Goal: Task Accomplishment & Management: Manage account settings

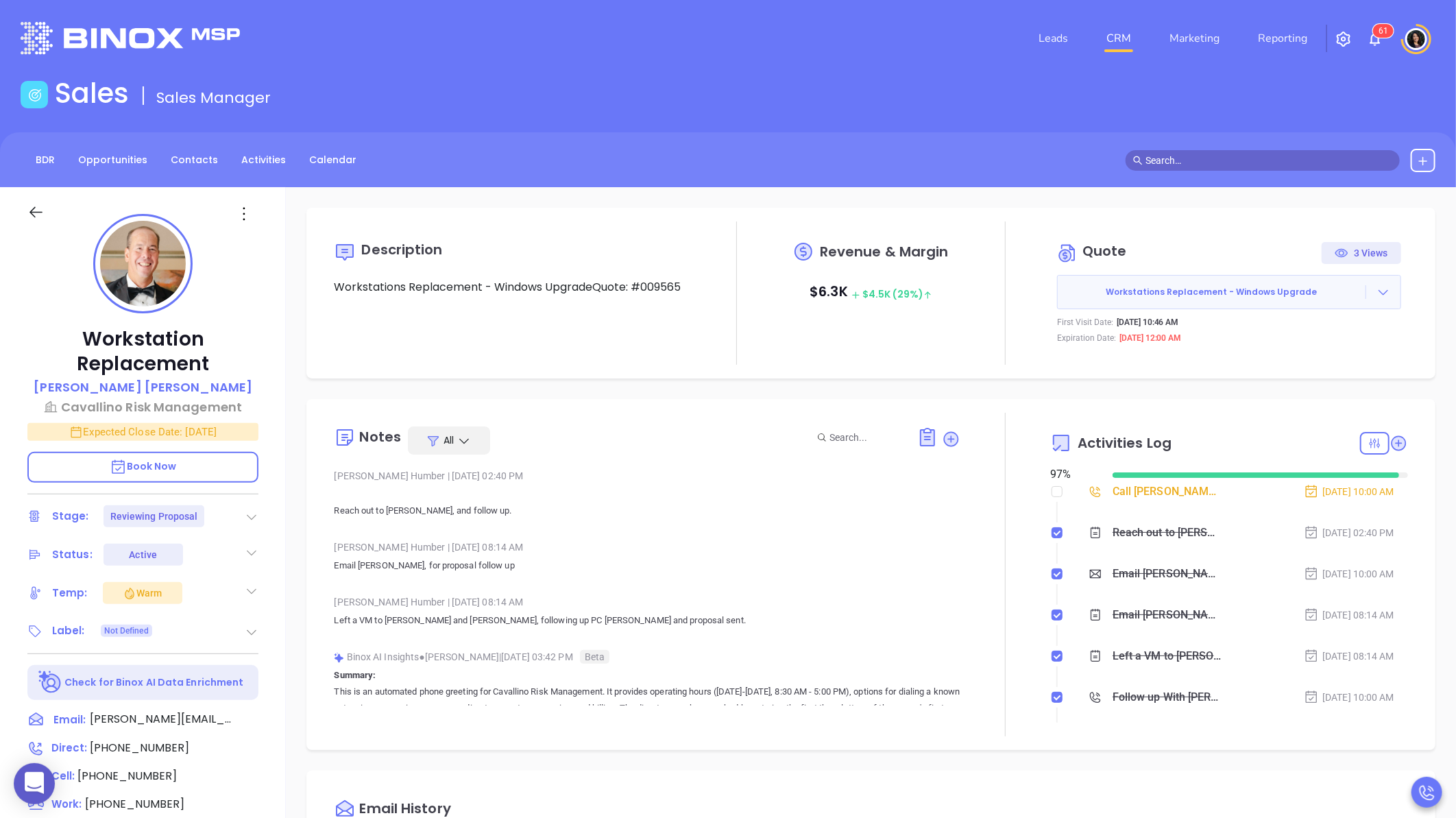
scroll to position [279, 0]
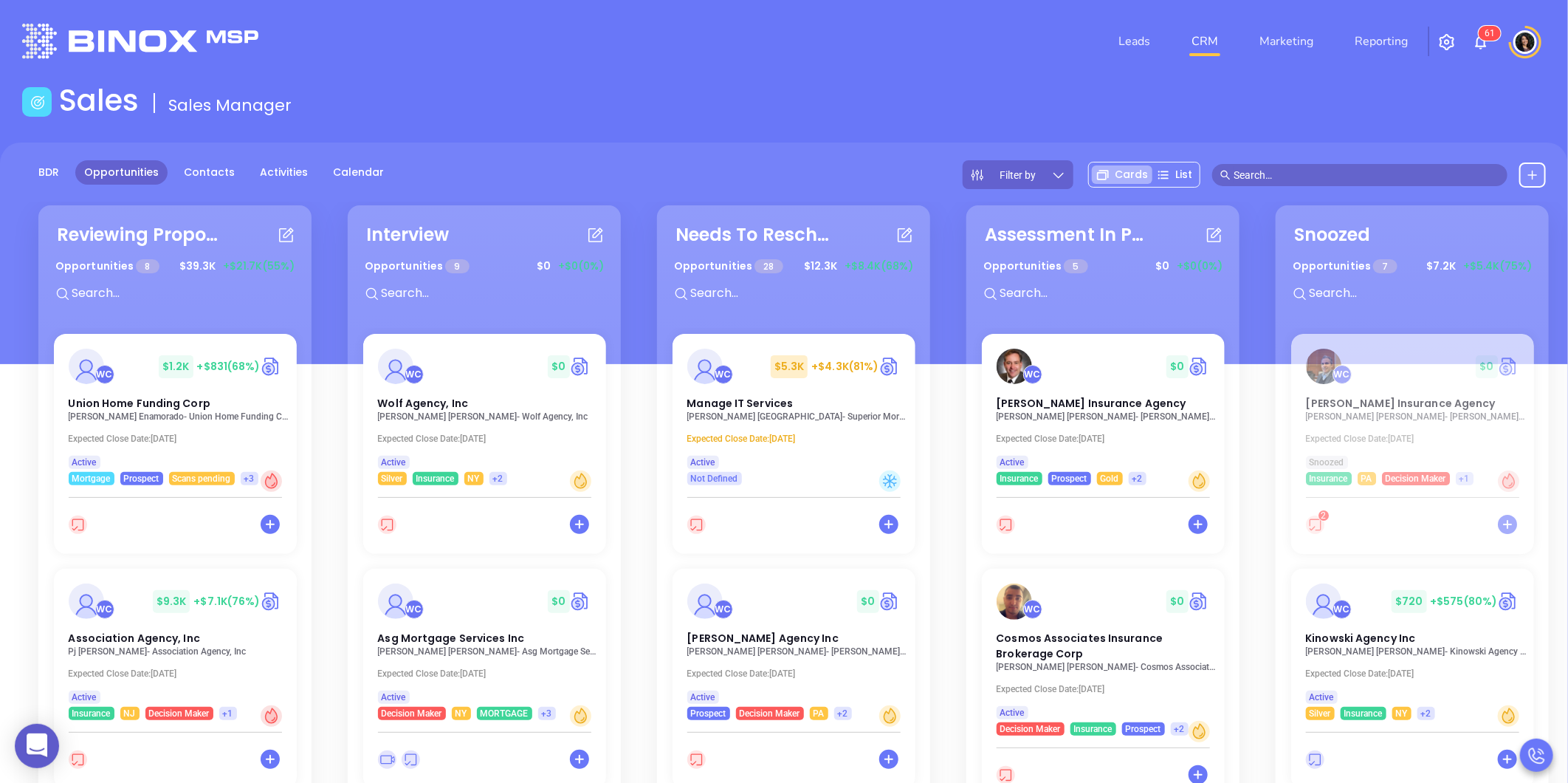
click at [934, 606] on div "Reviewing Proposal Opportunities 8 $ 39.3K +$21.7K (55%) WC $ 1.2K +$831 (68%) …" at bounding box center [784, 593] width 1568 height 783
drag, startPoint x: 1080, startPoint y: 122, endPoint x: 1053, endPoint y: 127, distance: 27.5
click at [1053, 127] on main "Sales Sales Manager BDR Opportunities Contacts Activities Calendar Filter by Ca…" at bounding box center [784, 534] width 1568 height 902
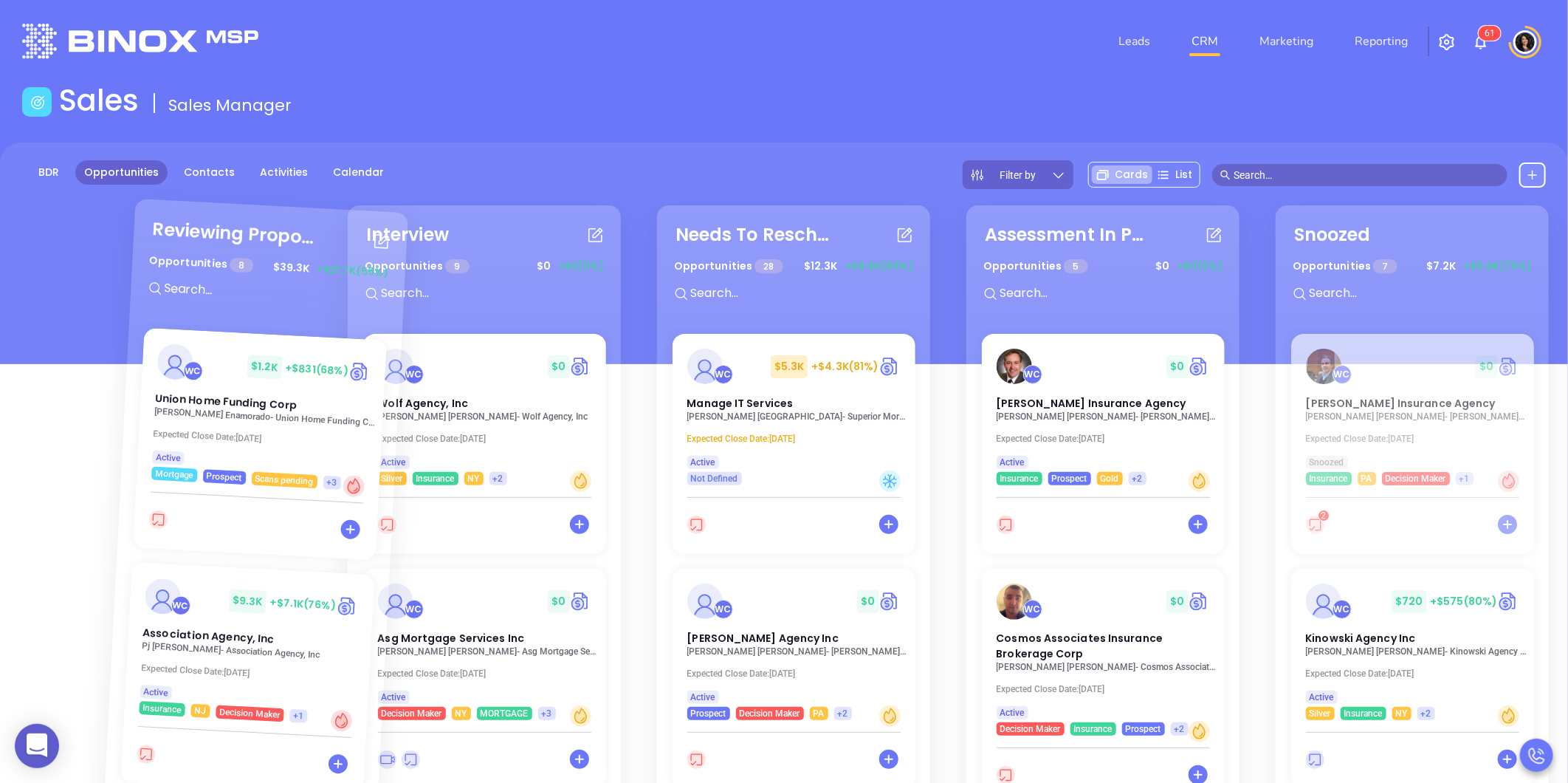
drag, startPoint x: 64, startPoint y: 227, endPoint x: 134, endPoint y: 219, distance: 70.5
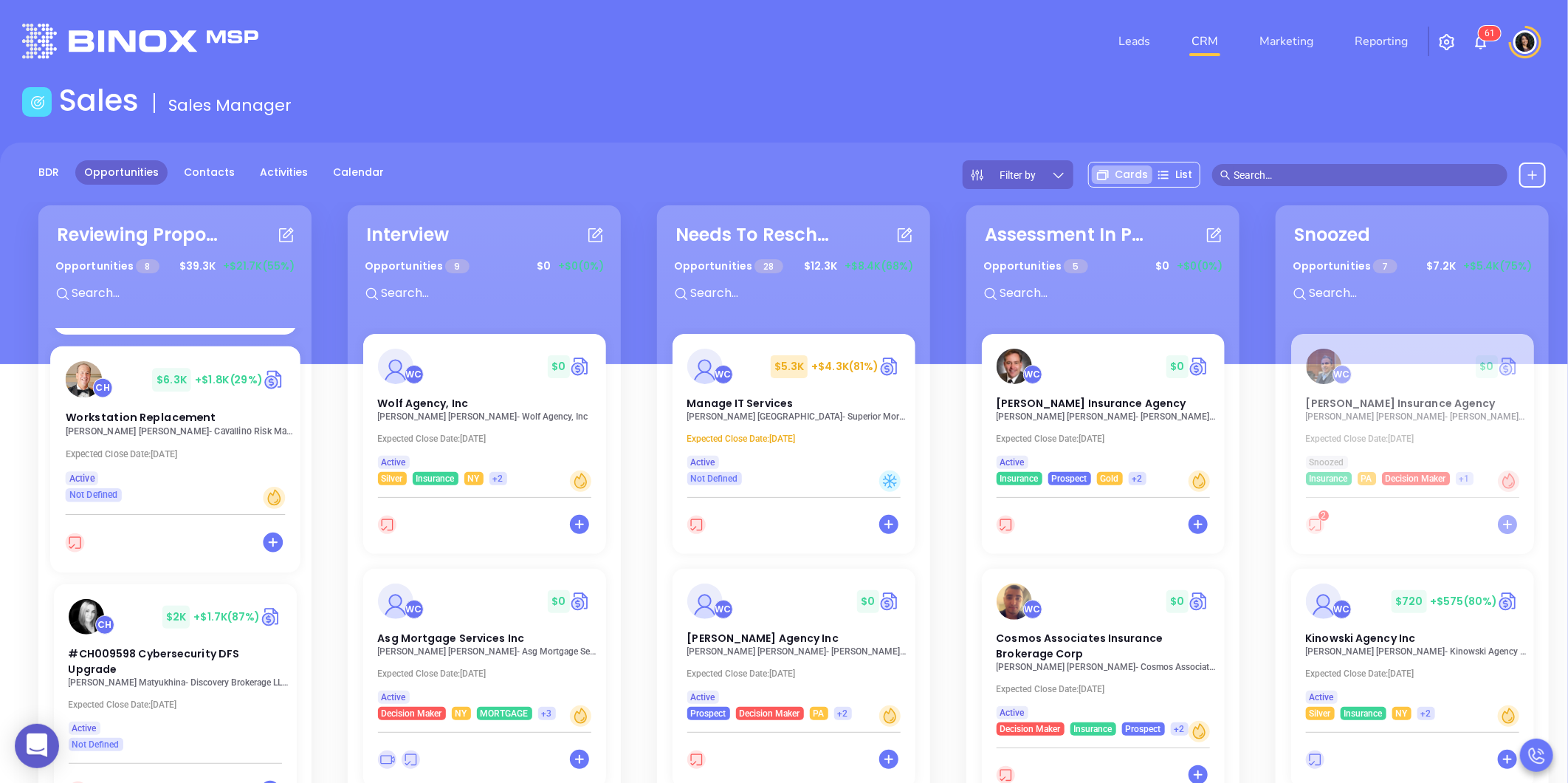
scroll to position [492, 0]
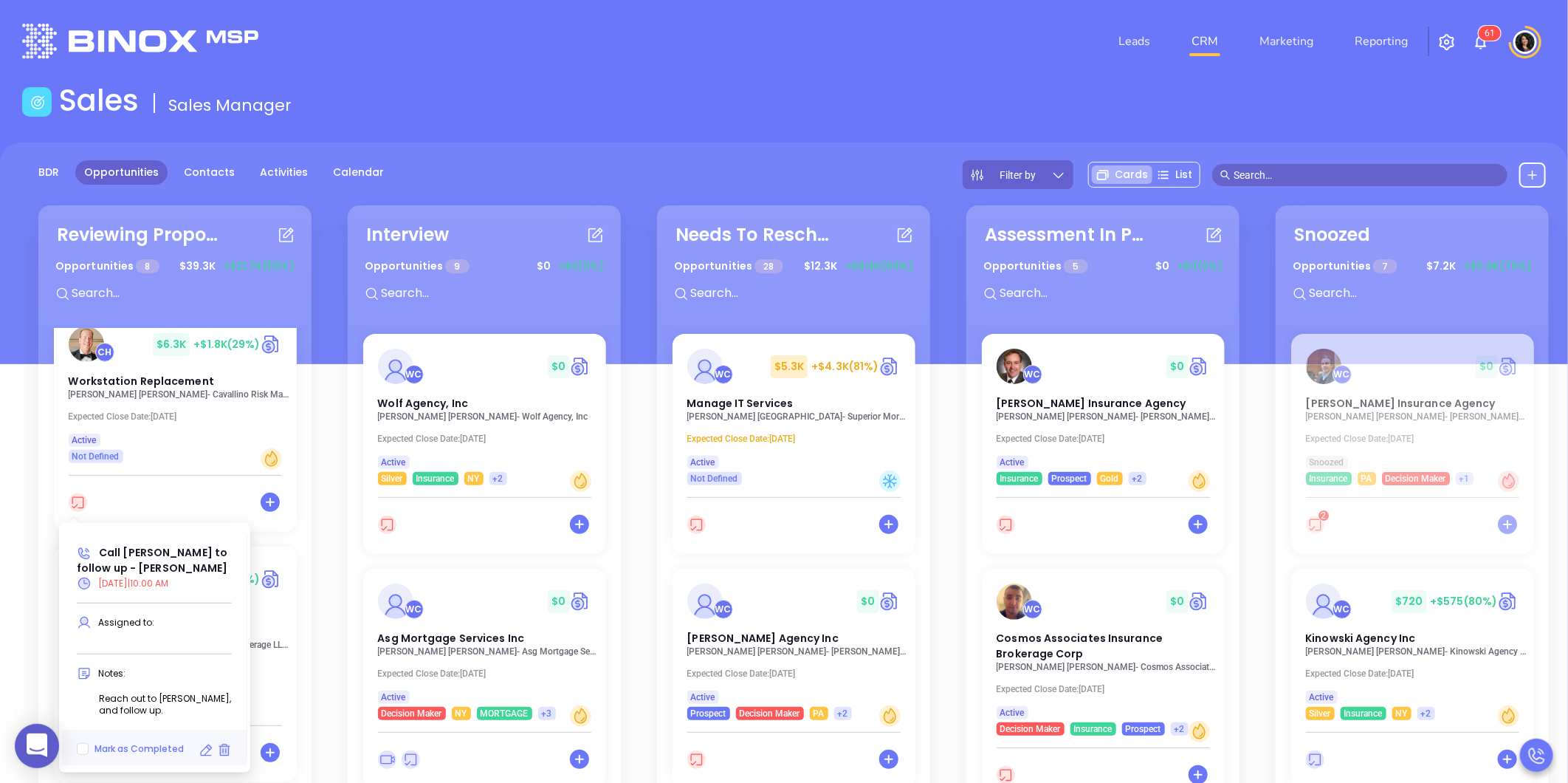
click at [209, 751] on icon at bounding box center [205, 750] width 15 height 15
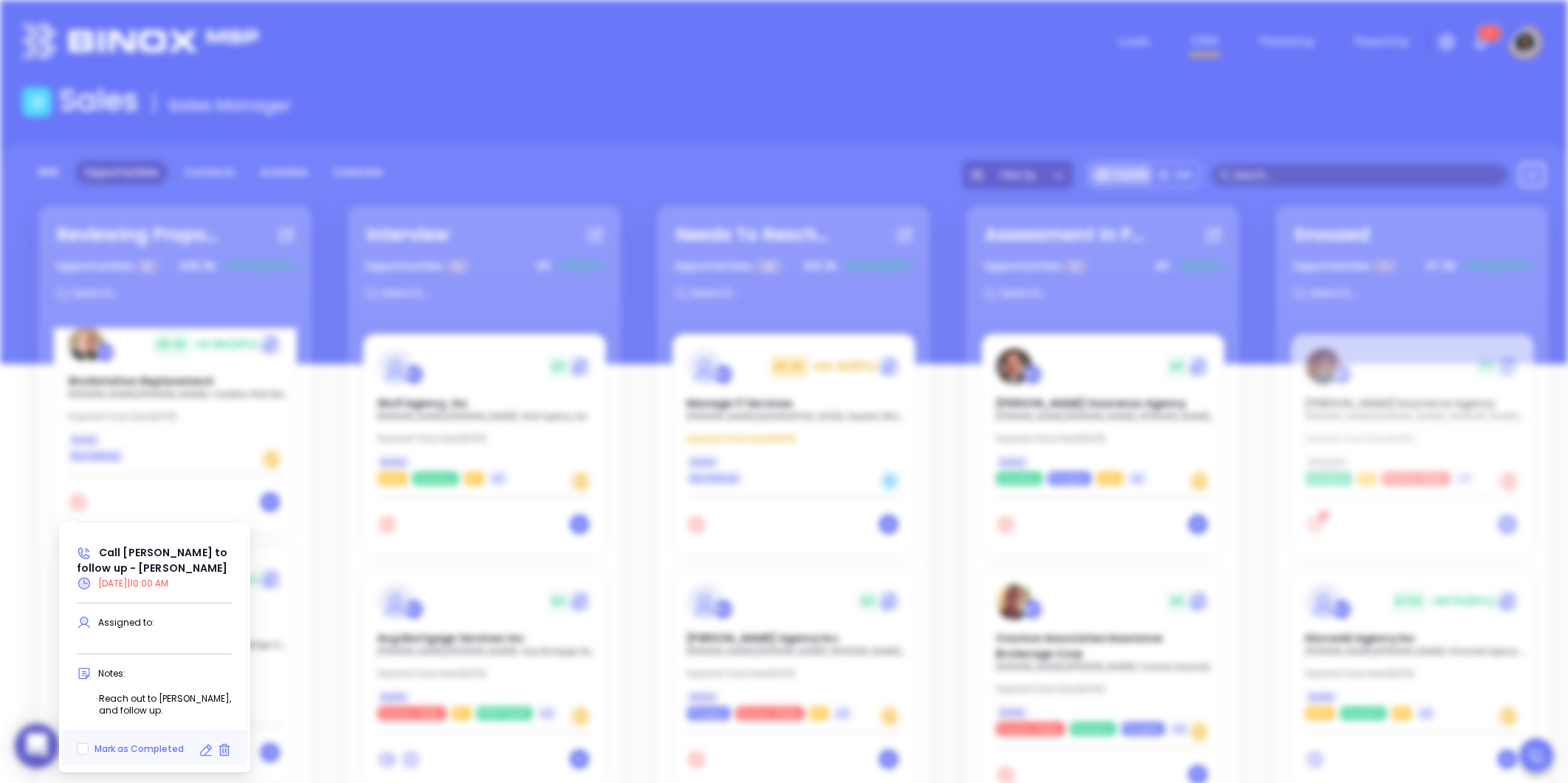
type input "[DATE]"
type input "Call [PERSON_NAME] to follow up - [PERSON_NAME]"
type input "Call"
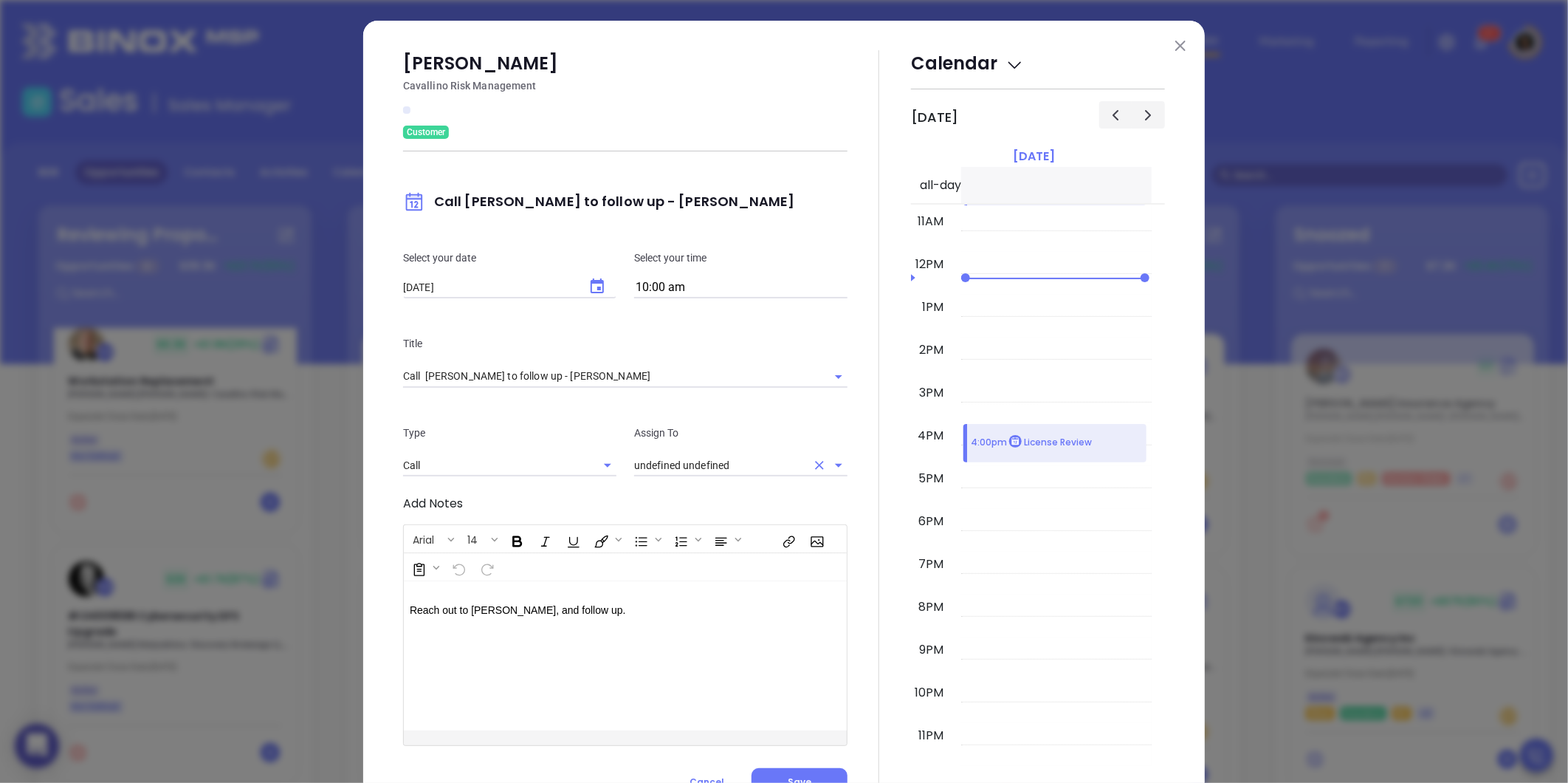
click at [697, 463] on input "undefined undefined" at bounding box center [720, 465] width 172 height 21
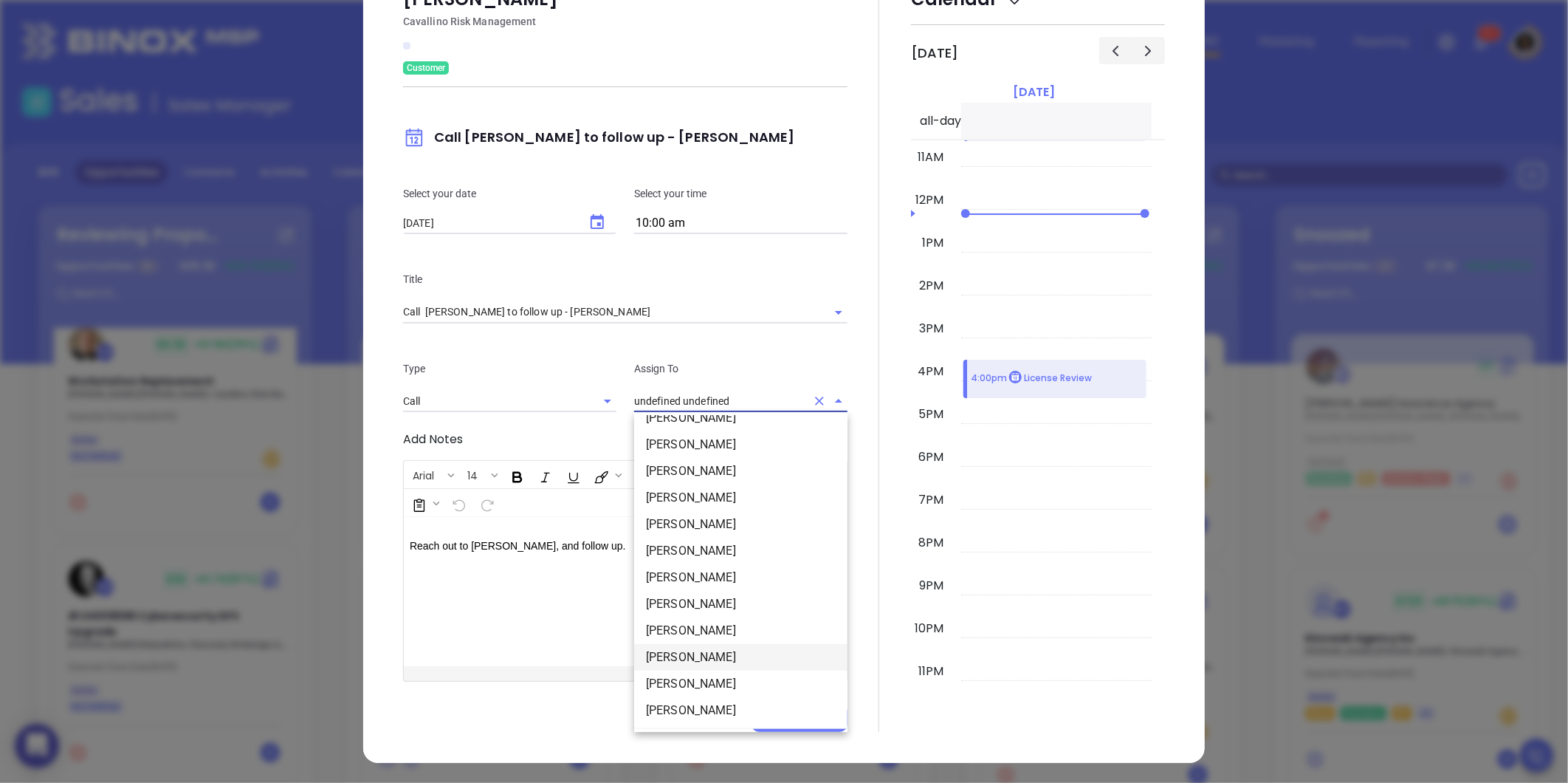
scroll to position [0, 0]
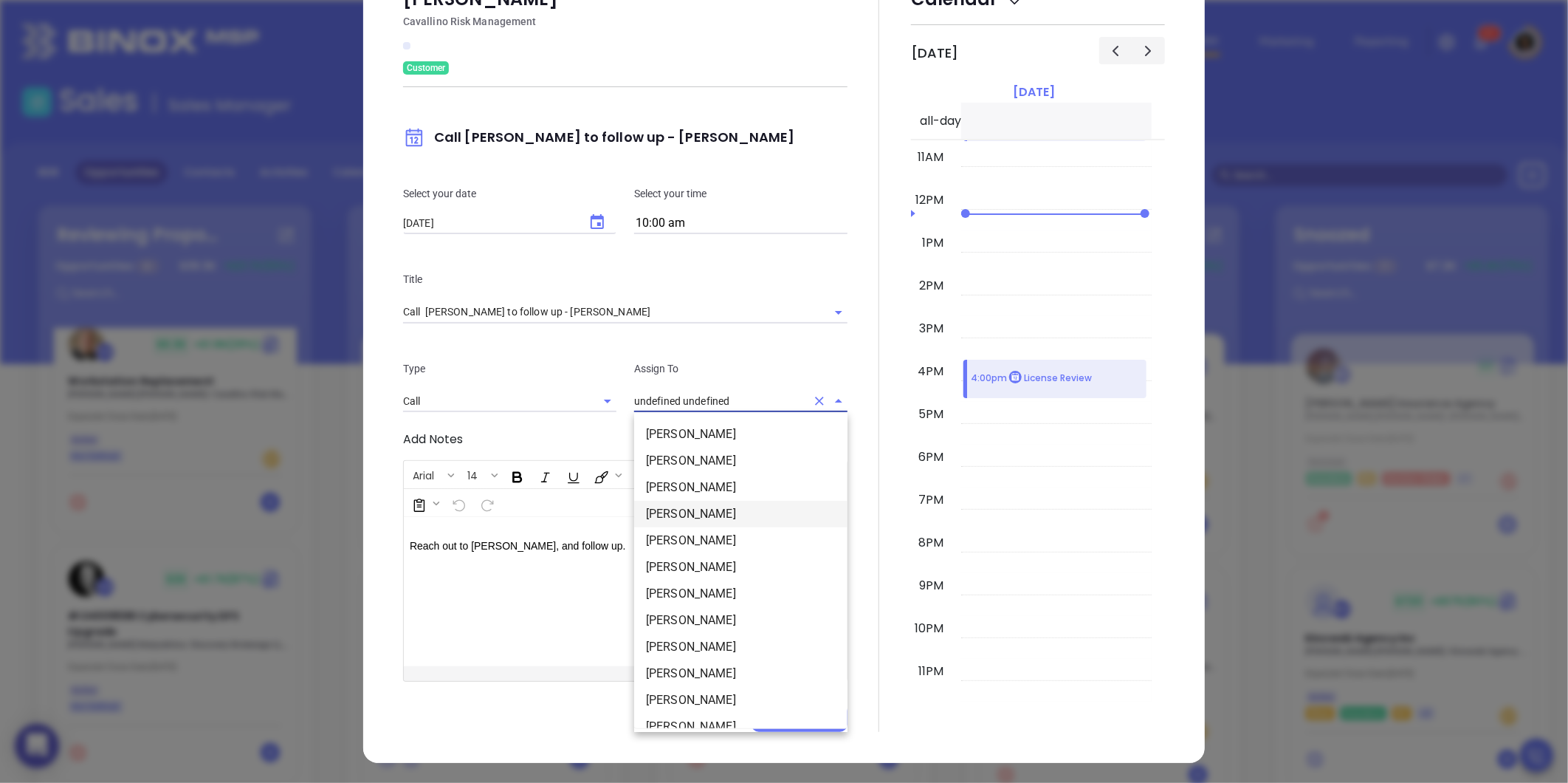
click at [690, 501] on li "[PERSON_NAME]" at bounding box center [741, 514] width 213 height 27
type input "[PERSON_NAME]"
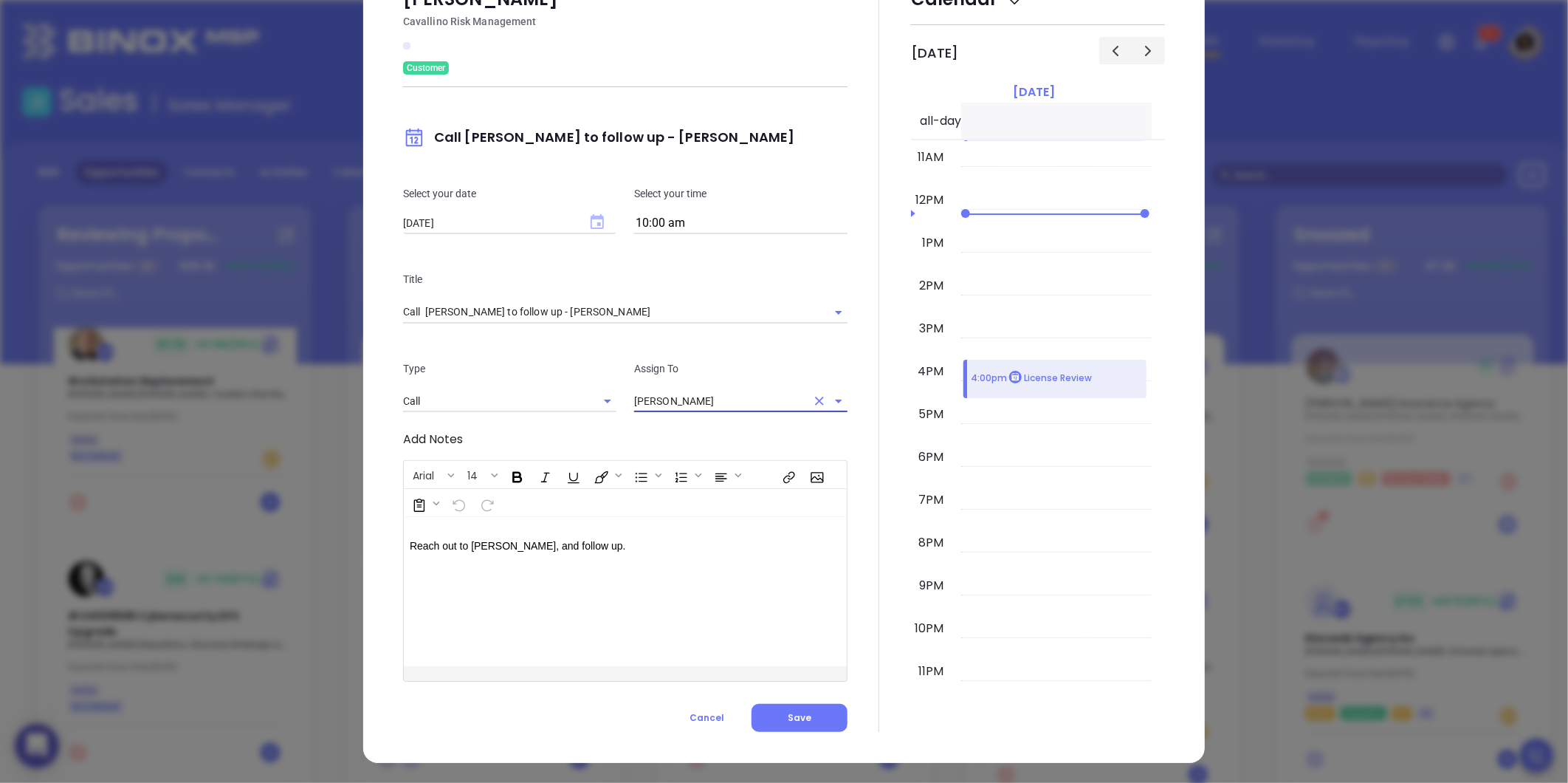
click at [593, 229] on icon "Choose date, selected date is Aug 22, 2025" at bounding box center [597, 222] width 18 height 18
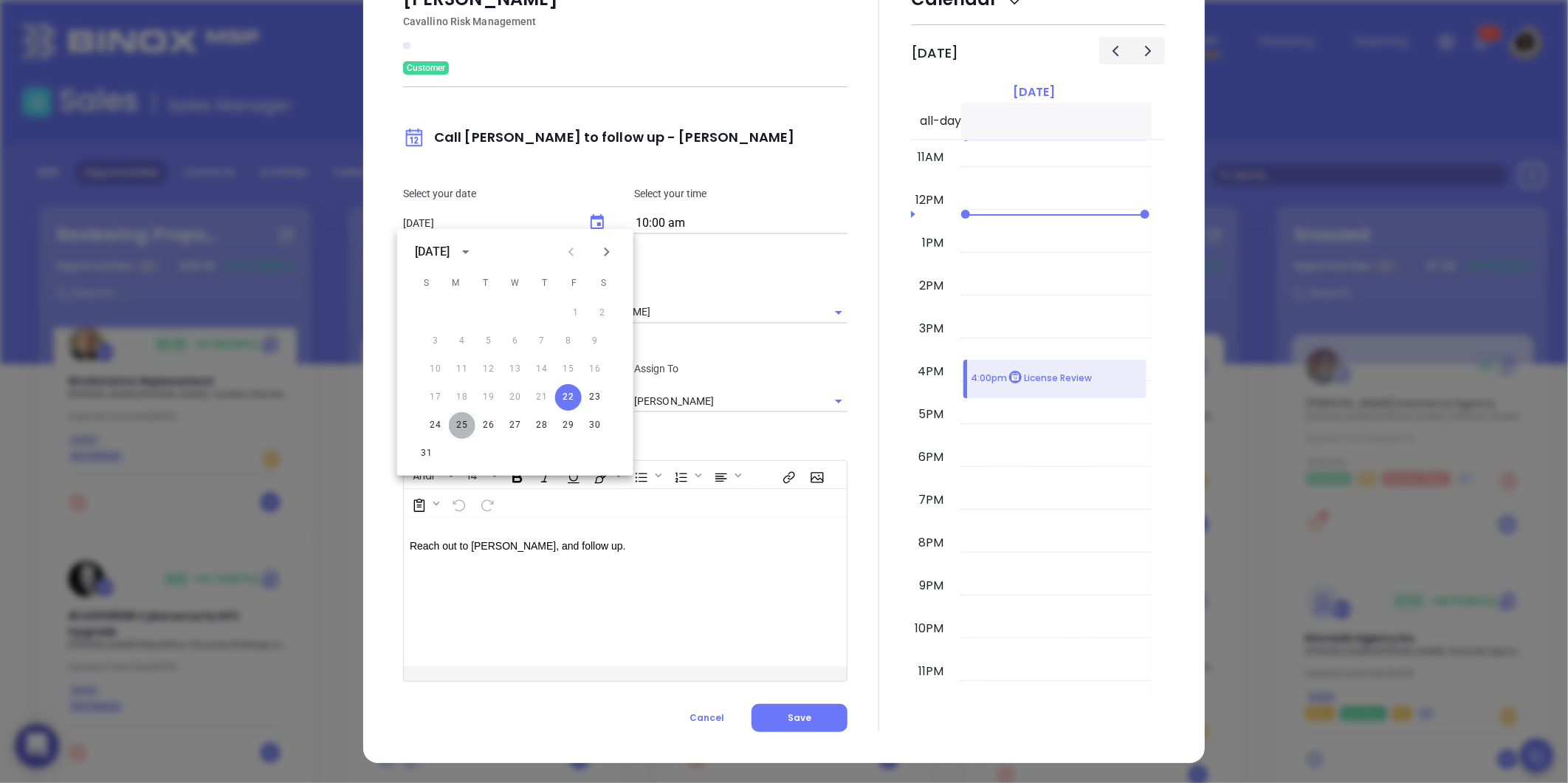
click at [462, 431] on button "25" at bounding box center [463, 425] width 27 height 27
type input "[DATE]"
click at [384, 404] on div "[PERSON_NAME] Risk Management Customer Call [PERSON_NAME] to follow up - [PERSO…" at bounding box center [784, 359] width 841 height 806
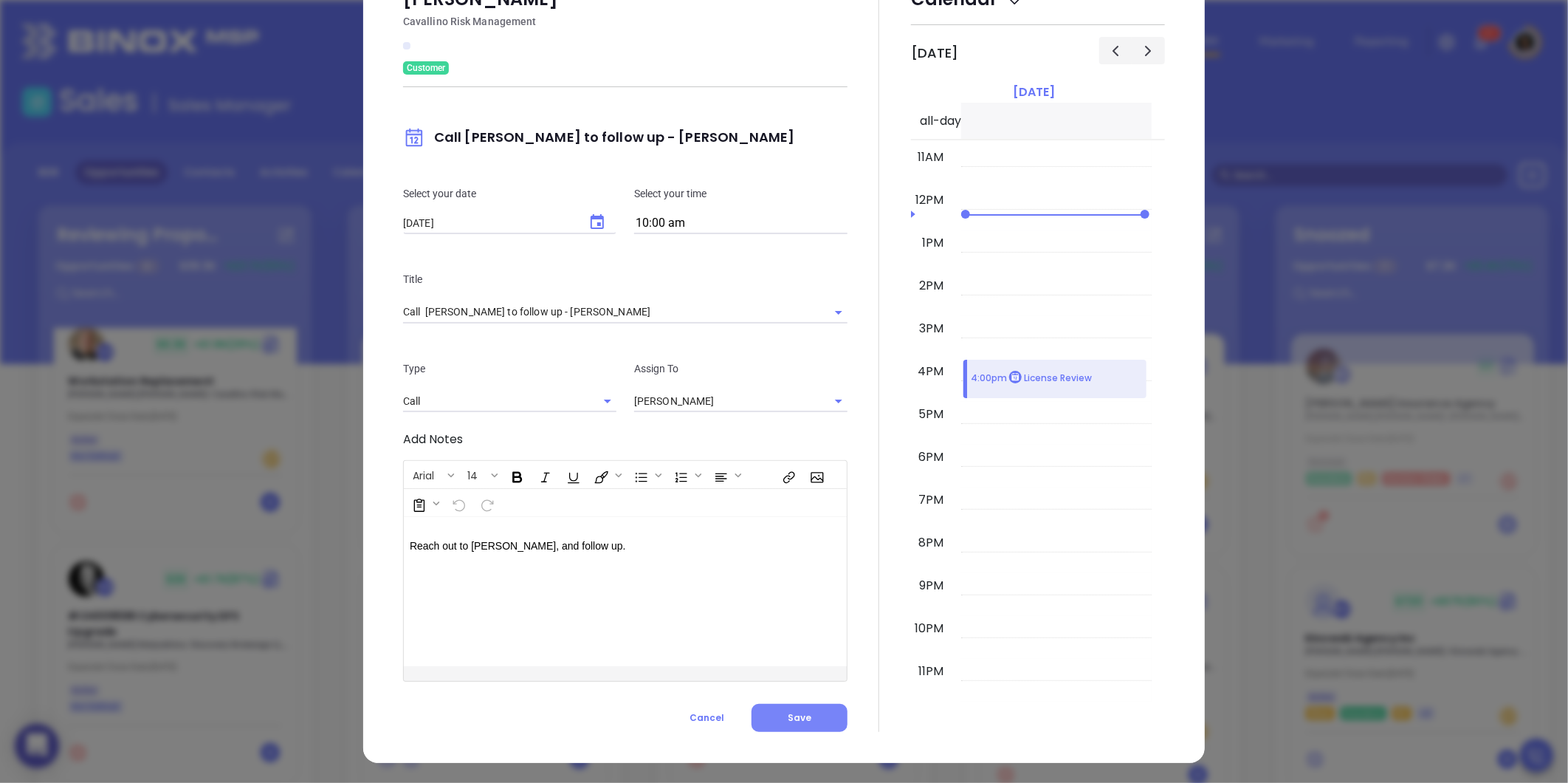
click at [784, 704] on button "Save" at bounding box center [799, 718] width 96 height 28
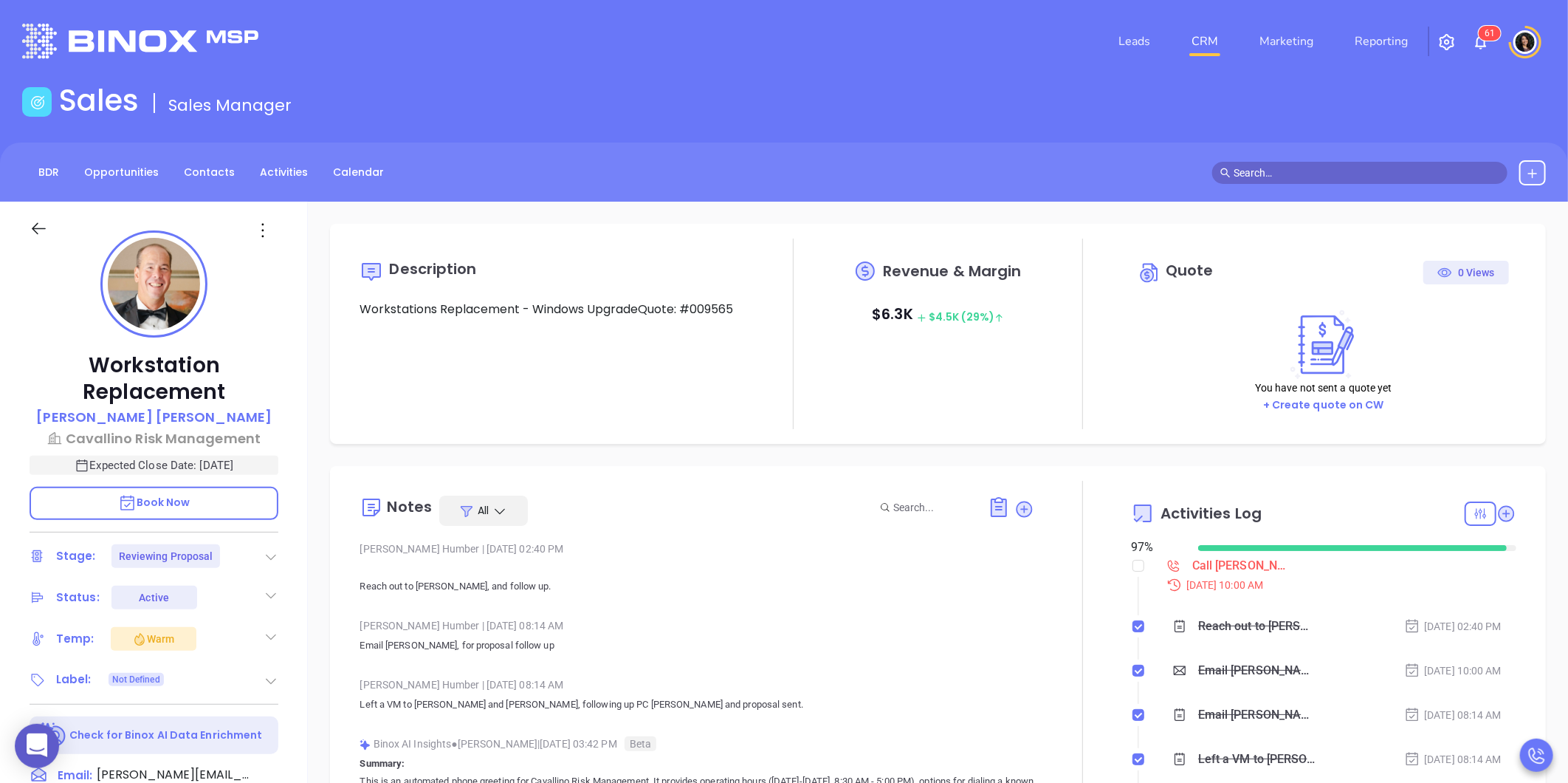
type input "[PERSON_NAME]"
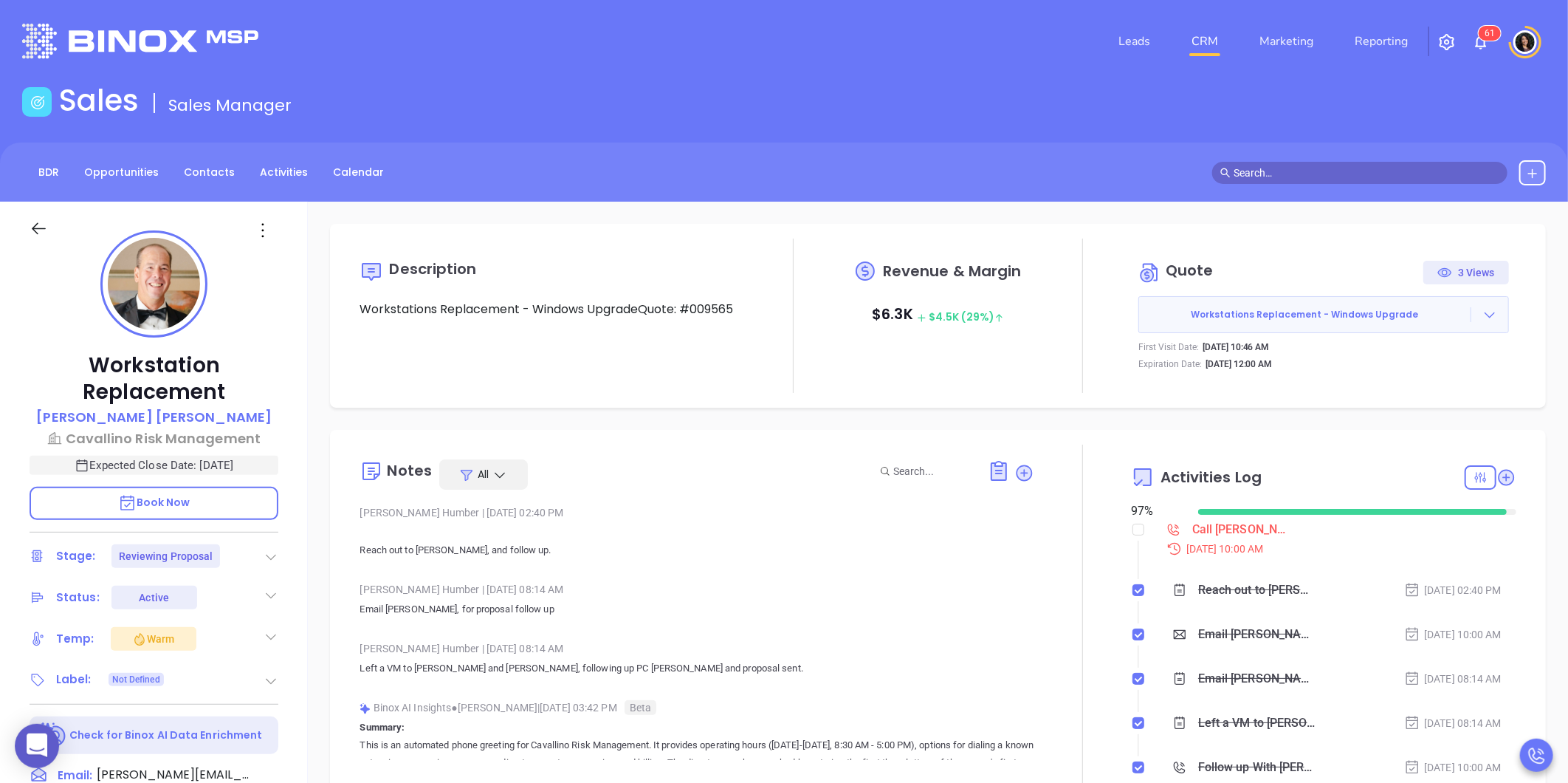
scroll to position [429, 0]
drag, startPoint x: 92, startPoint y: 359, endPoint x: 240, endPoint y: 392, distance: 151.6
click at [240, 392] on p "Workstation Replacement" at bounding box center [154, 379] width 248 height 53
drag, startPoint x: 240, startPoint y: 392, endPoint x: 227, endPoint y: 395, distance: 13.3
click at [227, 395] on p "Workstation Replacement" at bounding box center [154, 379] width 248 height 53
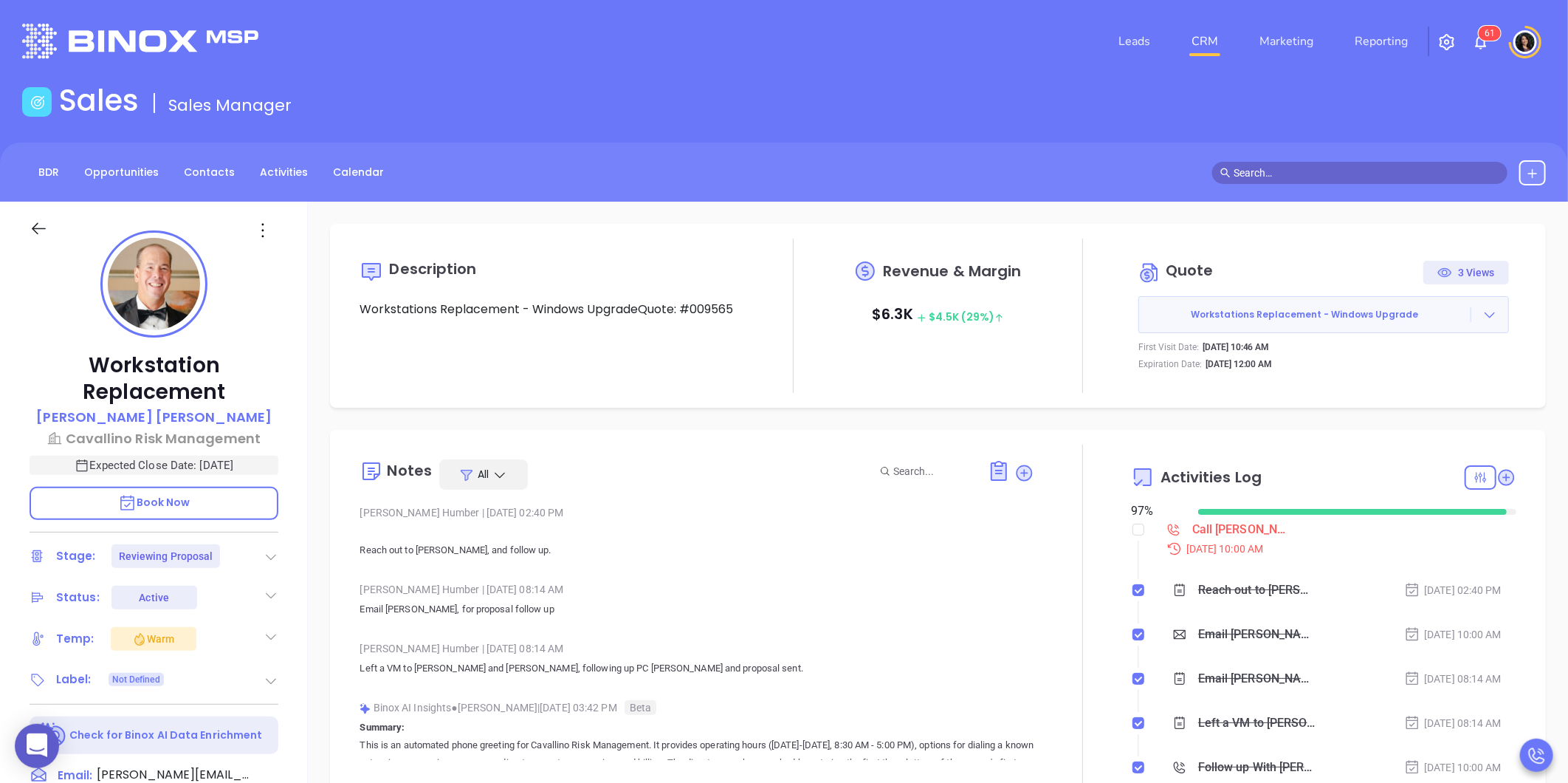
click at [1292, 174] on input "text" at bounding box center [1366, 173] width 266 height 16
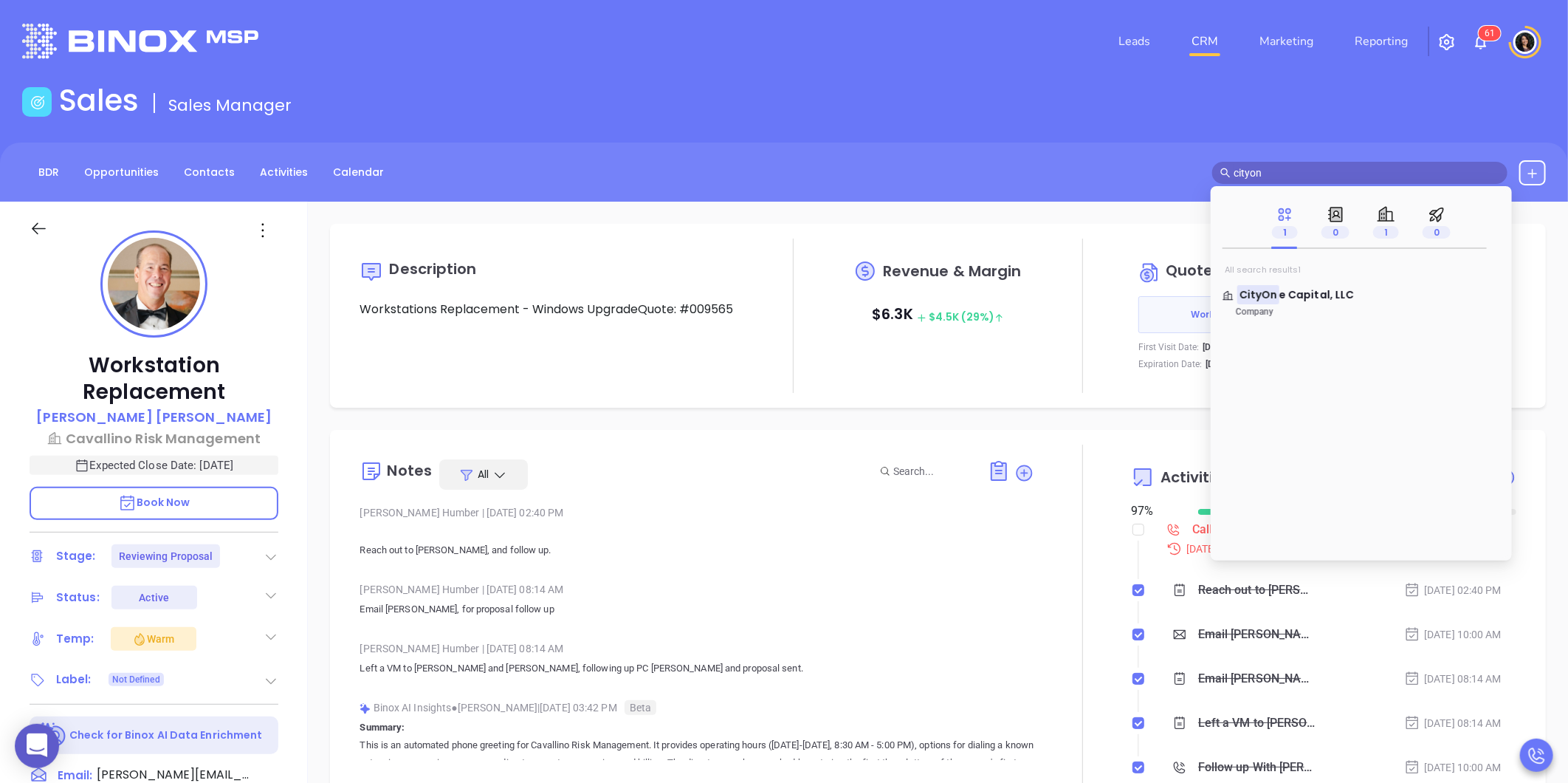
type input "cityon"
click at [1288, 299] on span "e Capital, LLC" at bounding box center [1316, 295] width 74 height 15
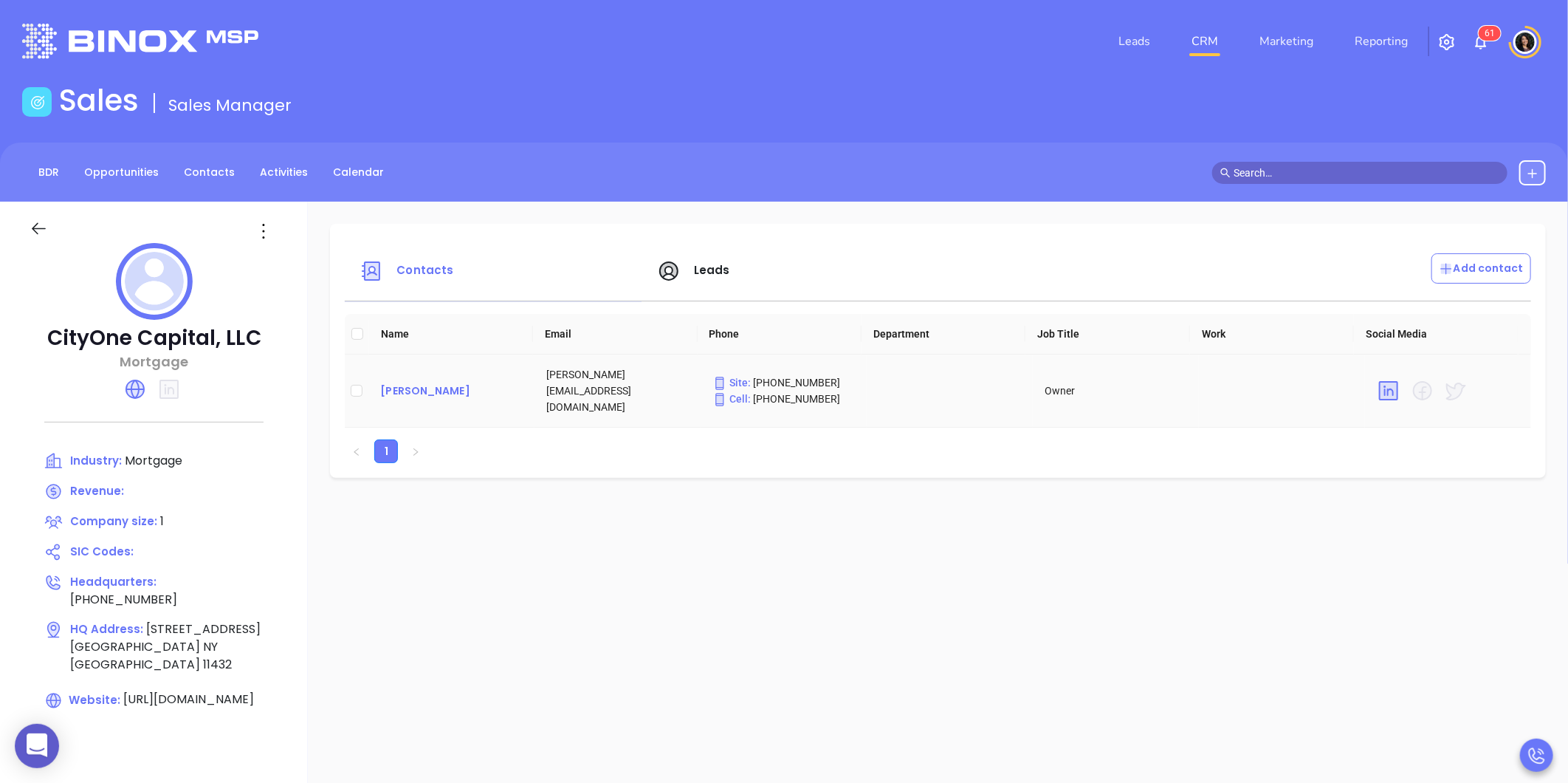
click at [447, 385] on div "Mike Akbashev" at bounding box center [452, 391] width 142 height 18
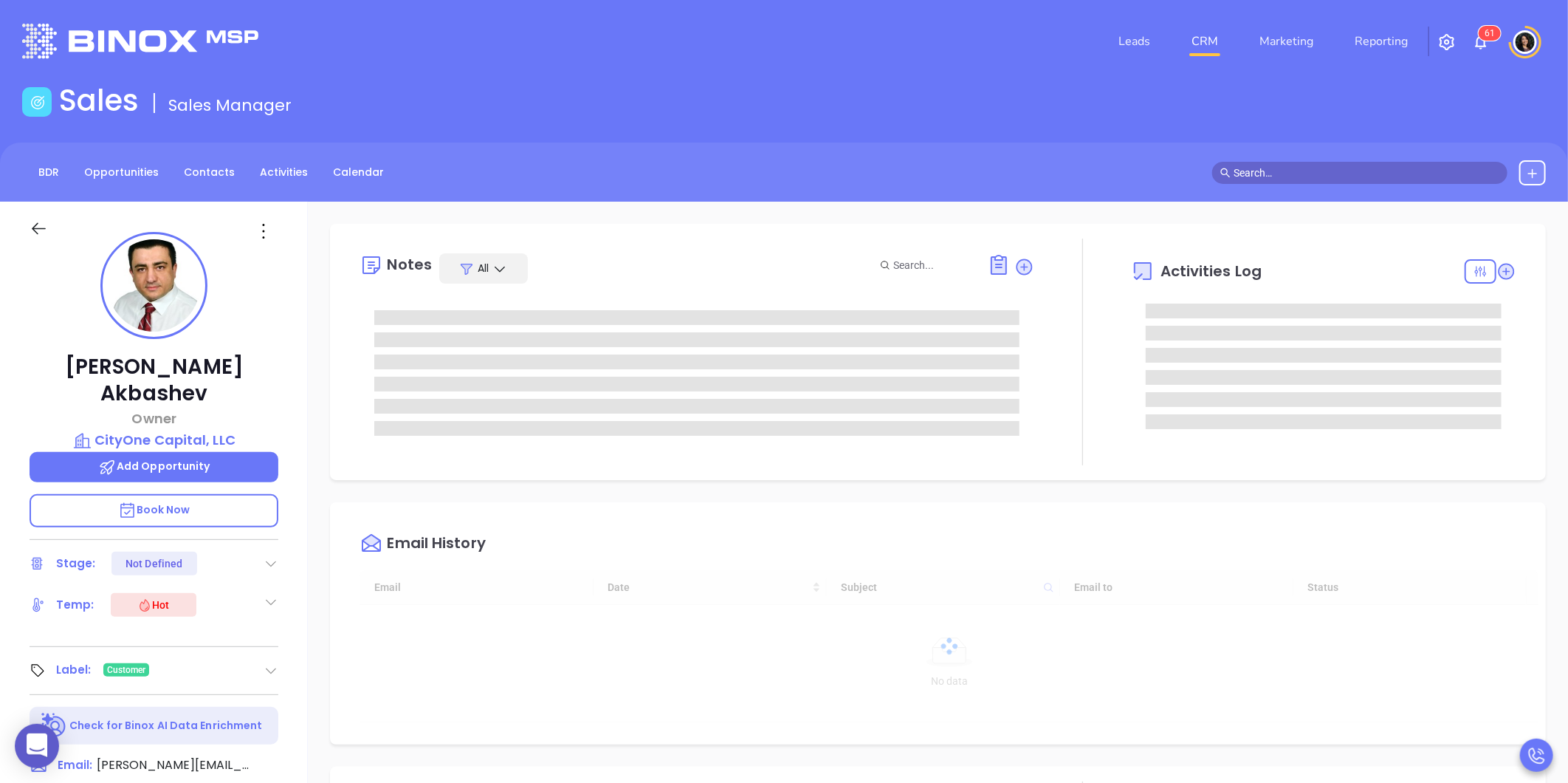
type input "08/23/2025"
type input "[PERSON_NAME]"
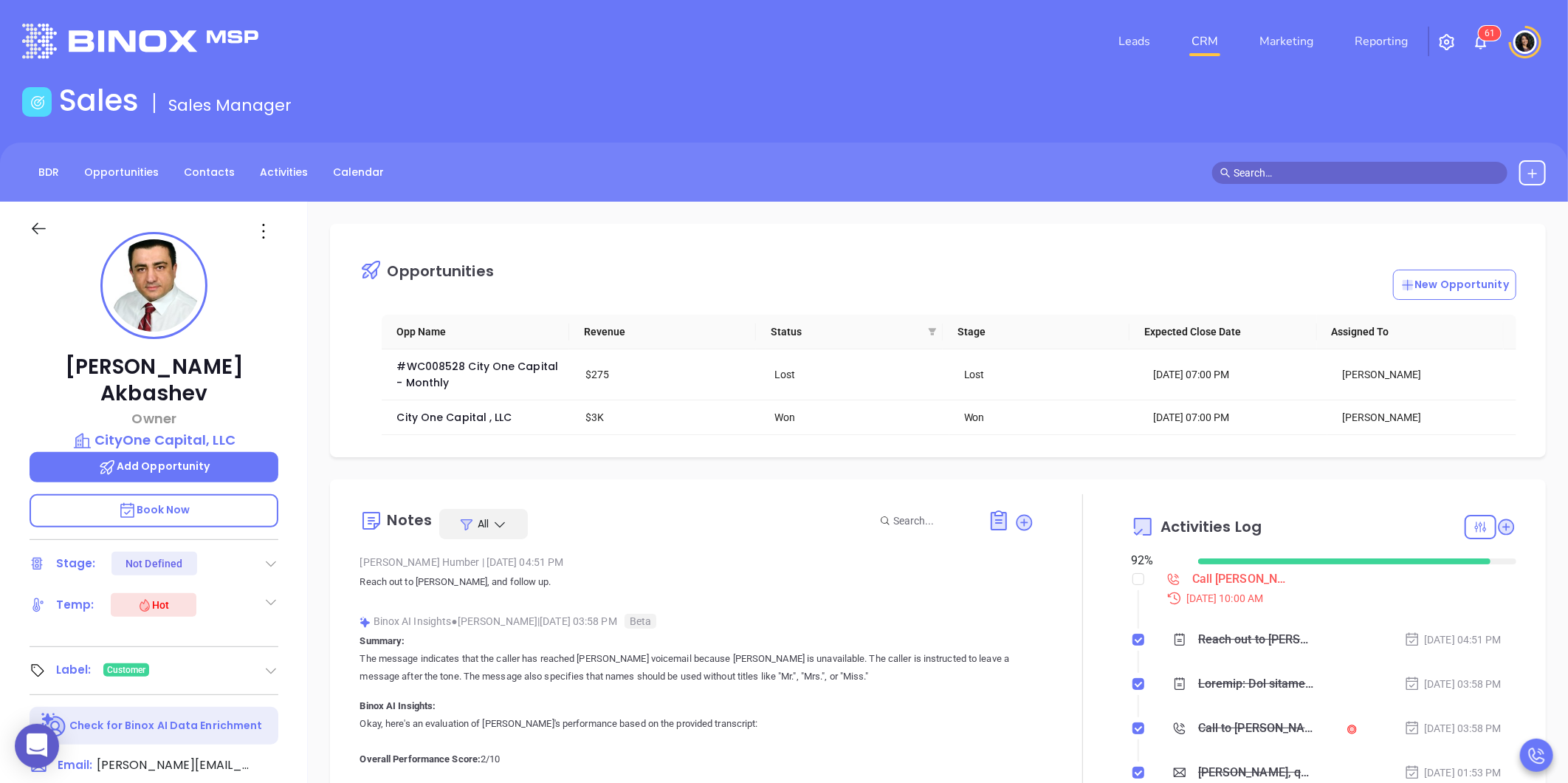
click at [349, 463] on div "Opportunities New Opportunity Opp Name Revenue Status Stage Expected Close Date…" at bounding box center [938, 718] width 1260 height 1034
click at [1133, 584] on input "checkbox" at bounding box center [1138, 578] width 12 height 12
checkbox input "true"
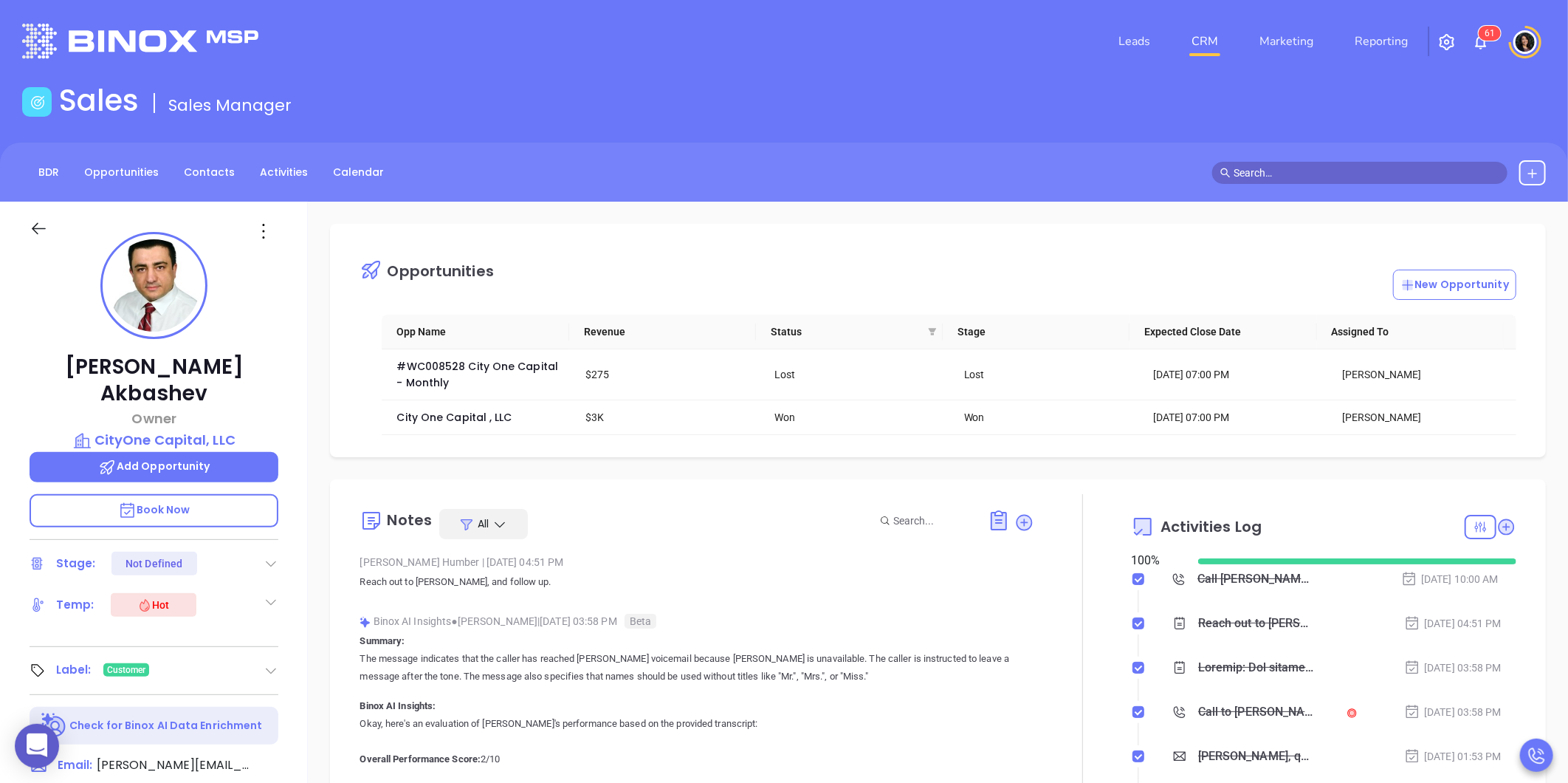
click at [1235, 478] on div "Opportunities New Opportunity Opp Name Revenue Status Stage Expected Close Date…" at bounding box center [938, 718] width 1260 height 1034
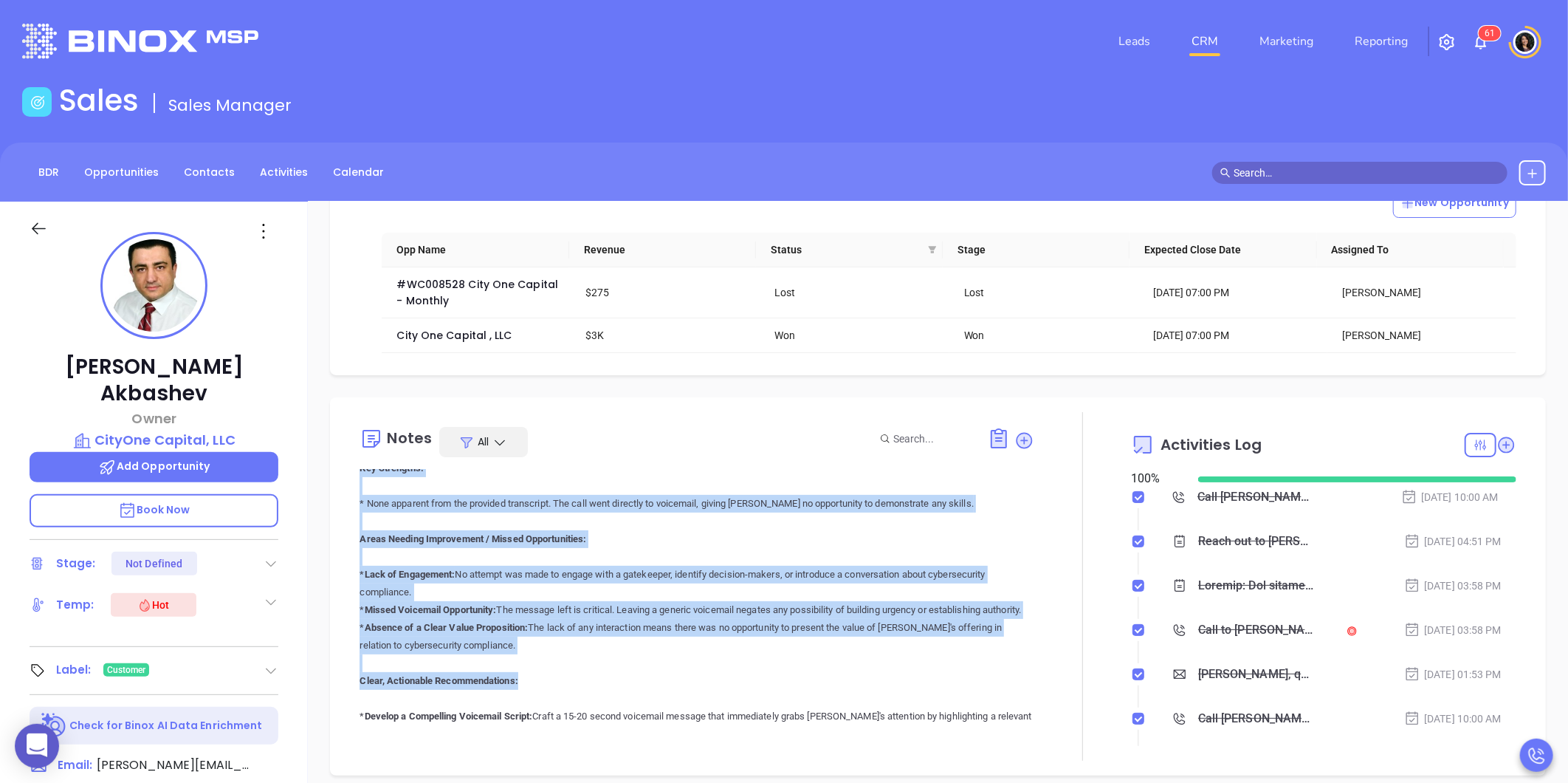
scroll to position [246, 0]
drag, startPoint x: 375, startPoint y: 582, endPoint x: 580, endPoint y: 656, distance: 217.9
click at [580, 656] on p "Summary: The message indicates that the caller has reached Mike Aber's voicemai…" at bounding box center [697, 682] width 675 height 756
drag, startPoint x: 580, startPoint y: 656, endPoint x: 538, endPoint y: 650, distance: 42.4
click at [538, 650] on p "Okay, here's an evaluation of Carla's performance based on the provided transcr…" at bounding box center [697, 724] width 675 height 674
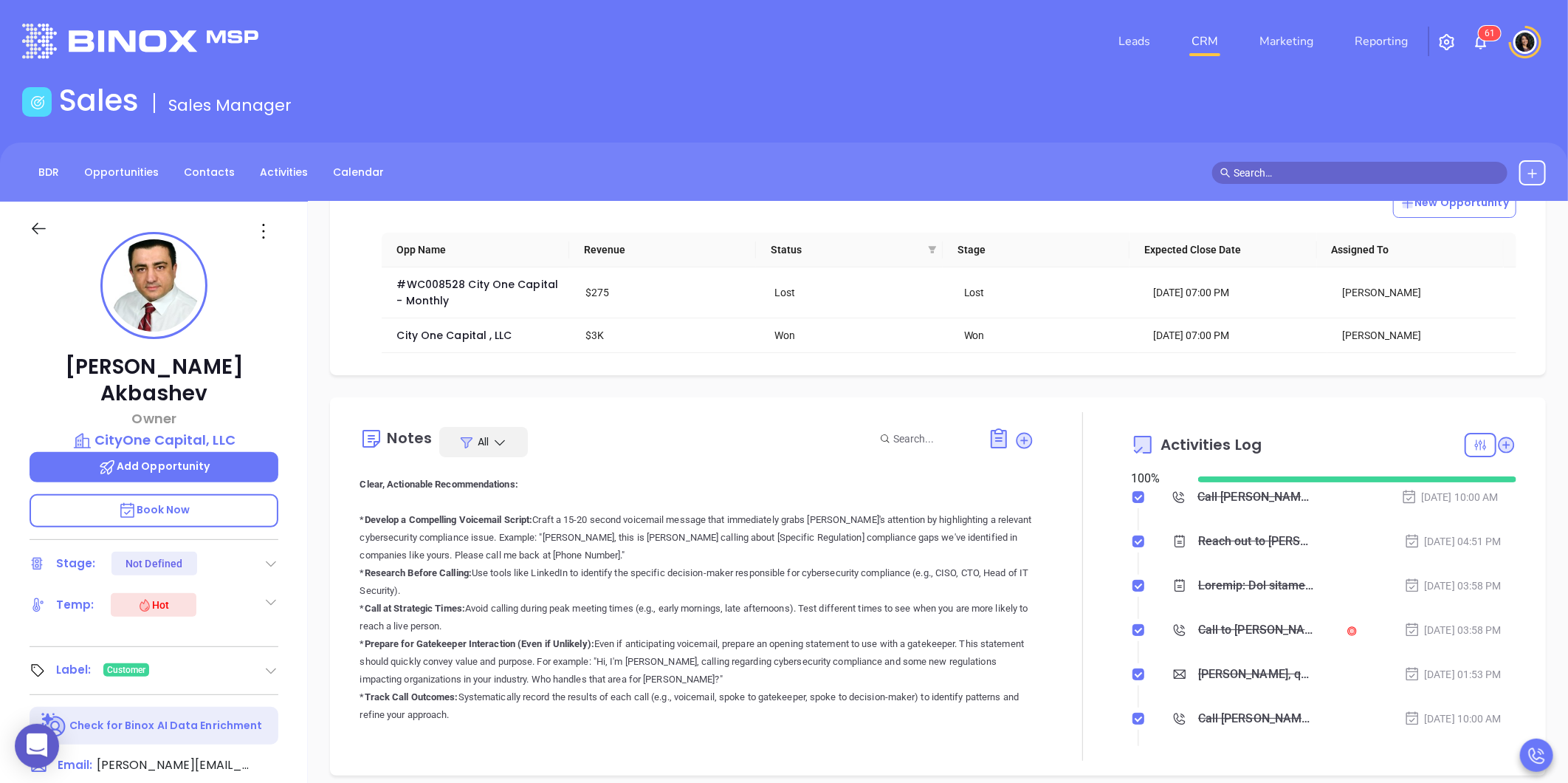
scroll to position [492, 0]
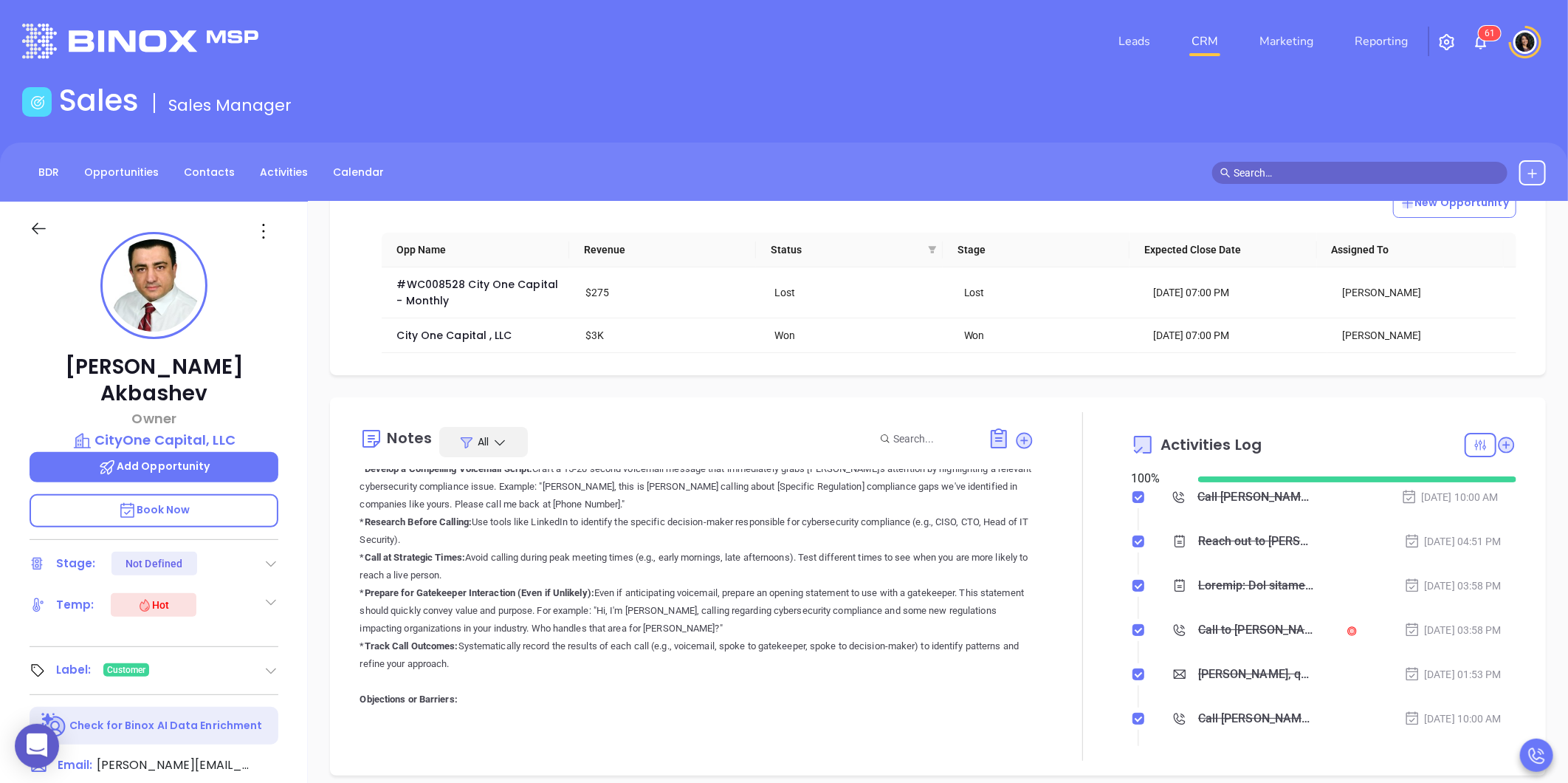
drag, startPoint x: 597, startPoint y: 688, endPoint x: 370, endPoint y: 594, distance: 245.7
click at [370, 594] on p "Okay, here's an evaluation of Carla's performance based on the provided transcr…" at bounding box center [697, 478] width 675 height 674
click at [533, 704] on p "Okay, here's an evaluation of Carla's performance based on the provided transcr…" at bounding box center [697, 478] width 675 height 674
click at [1532, 758] on icon at bounding box center [1537, 756] width 20 height 20
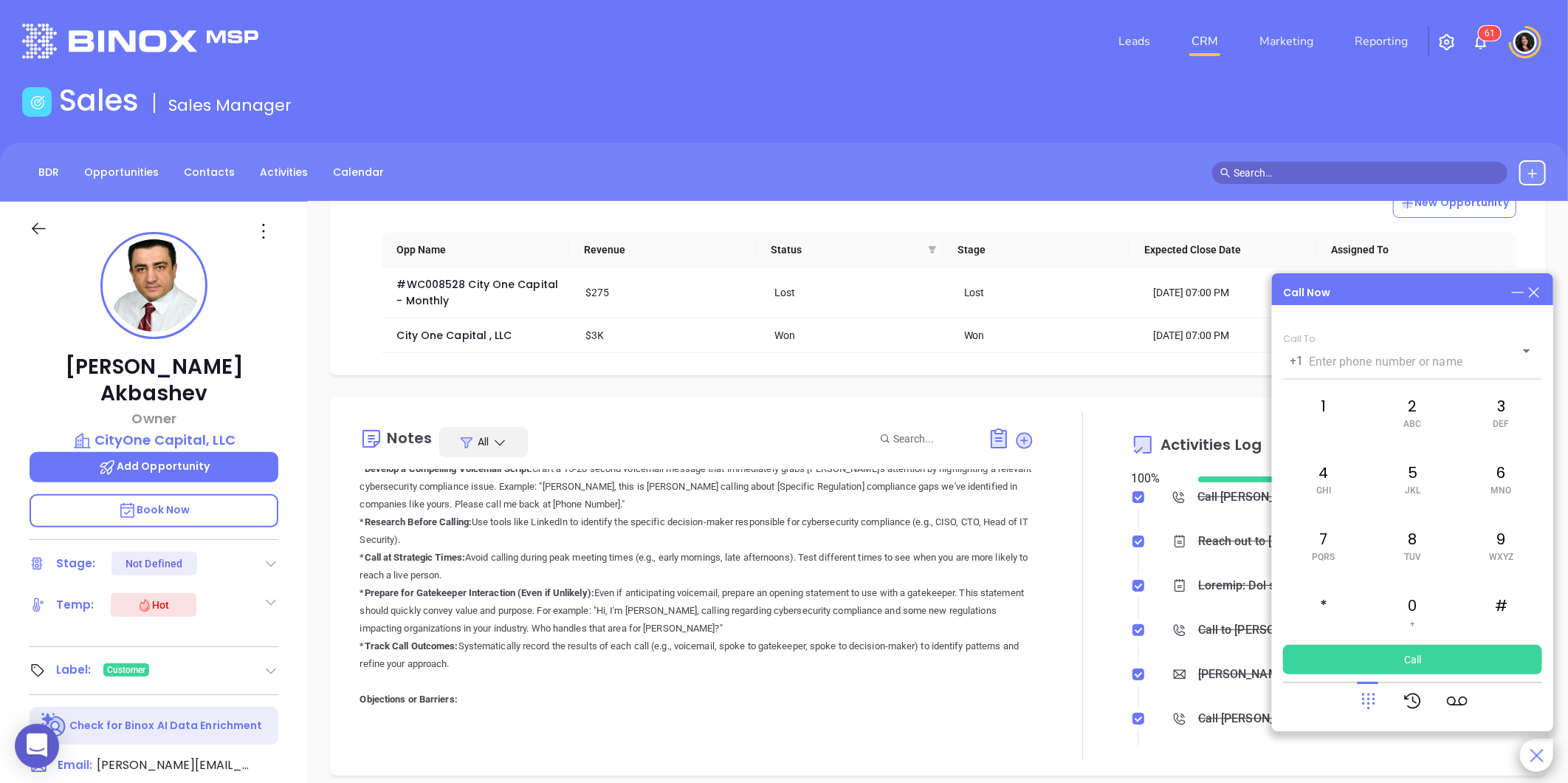
click at [1146, 395] on div "Opportunities New Opportunity Opp Name Revenue Status Stage Expected Close Date…" at bounding box center [938, 718] width 1260 height 1034
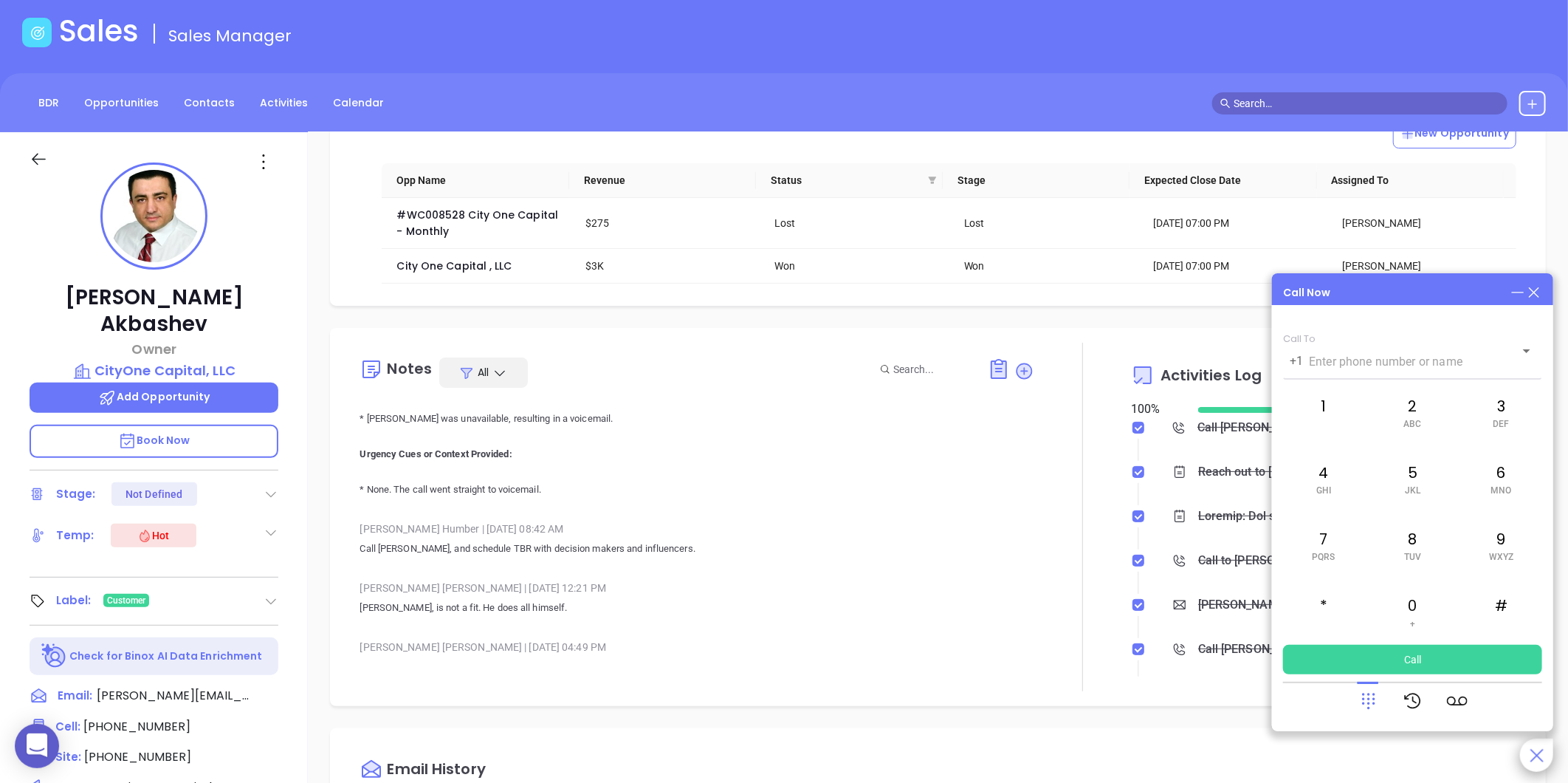
scroll to position [164, 0]
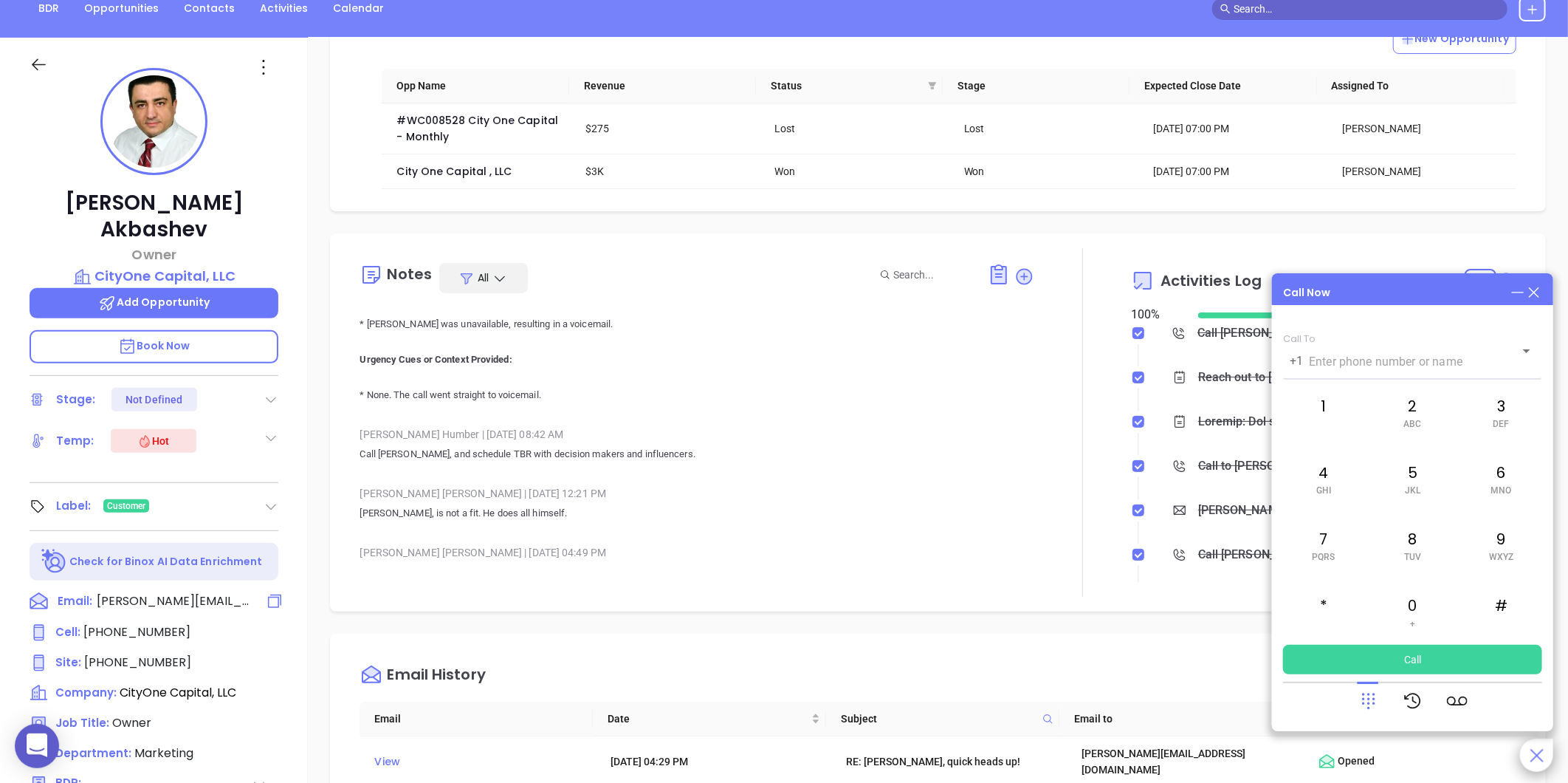
click at [155, 592] on span "mike@cityonecapital.com" at bounding box center [174, 601] width 155 height 18
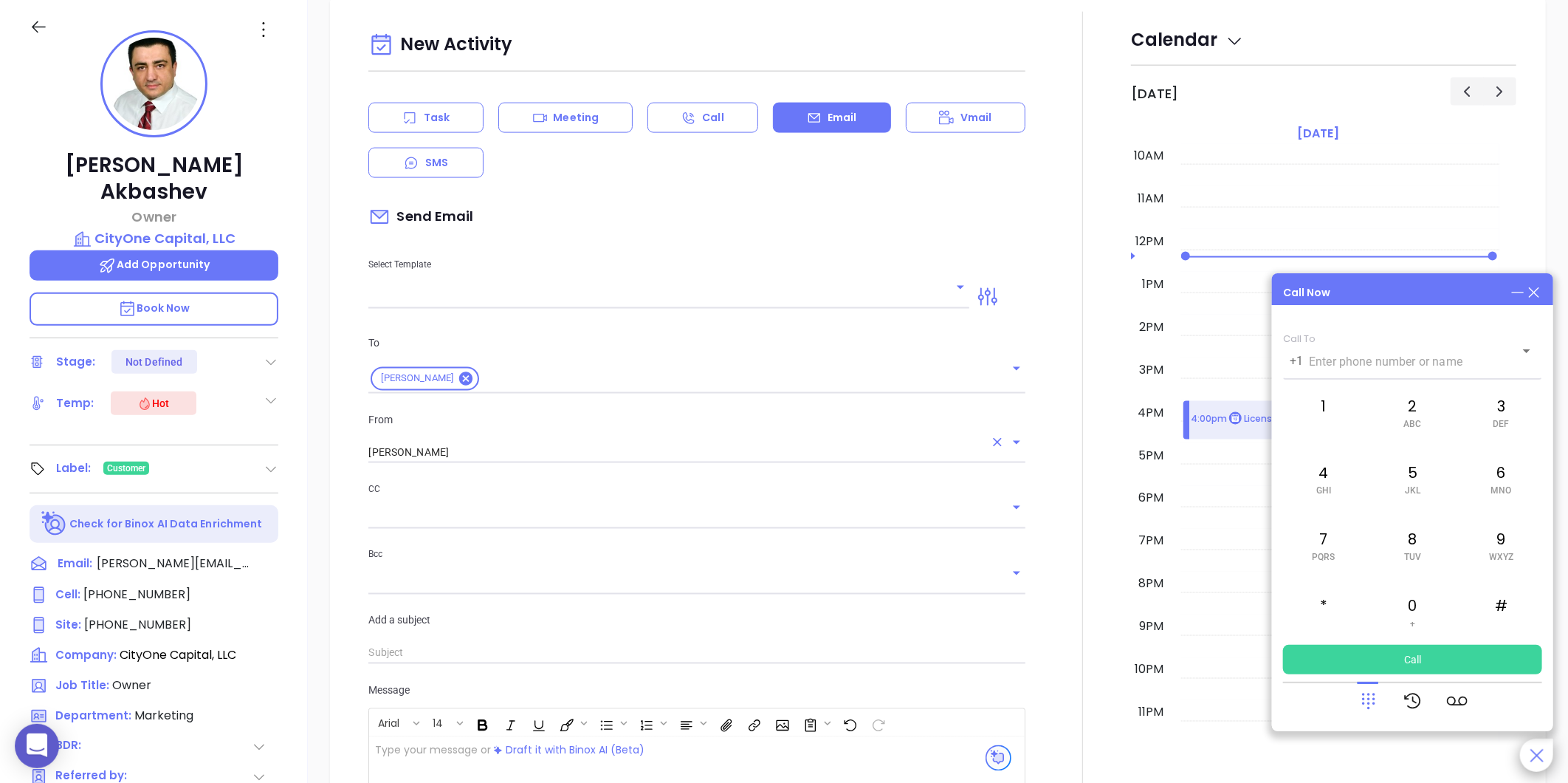
click at [498, 463] on div "[PERSON_NAME]" at bounding box center [697, 452] width 657 height 22
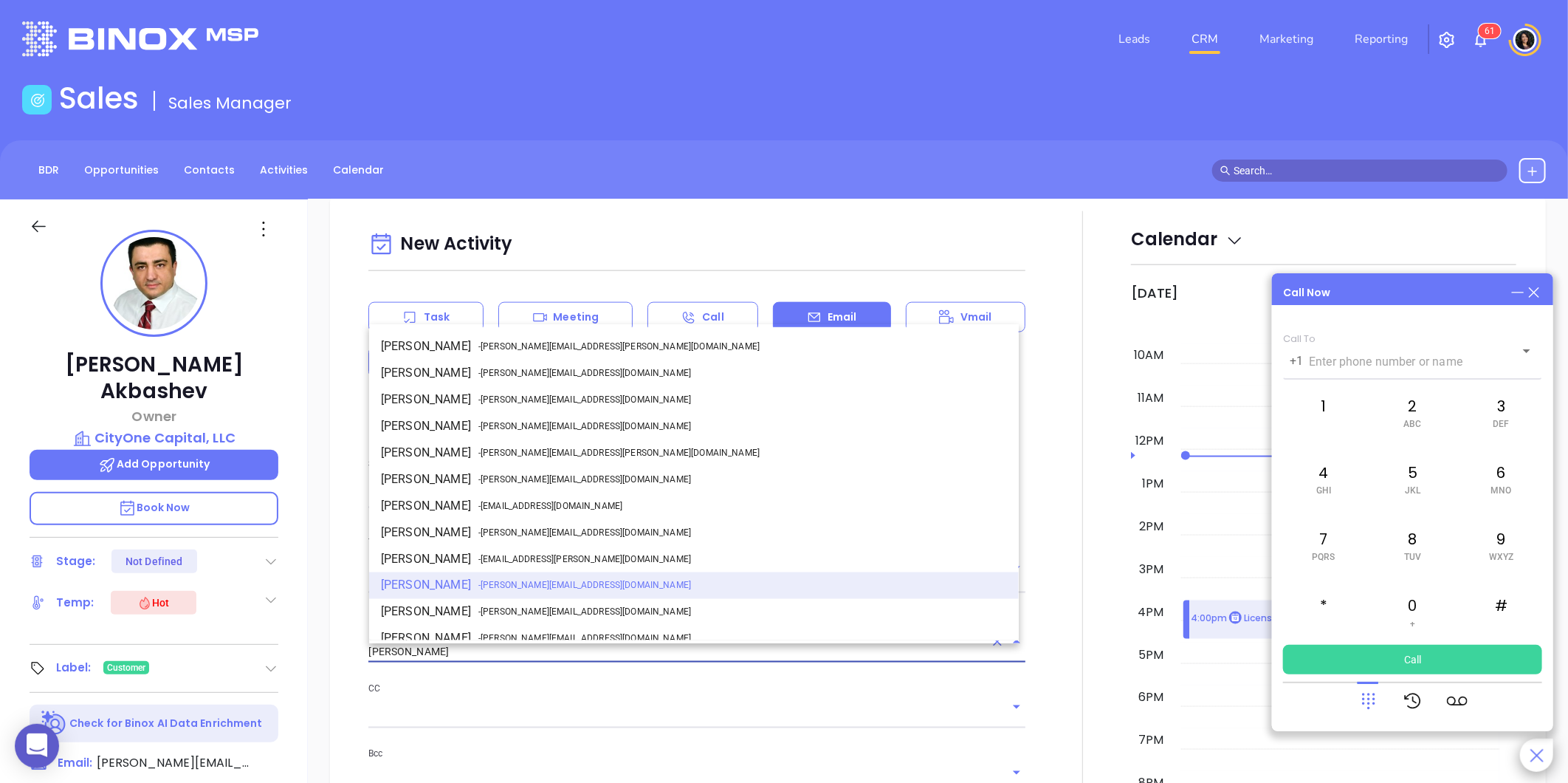
scroll to position [0, 0]
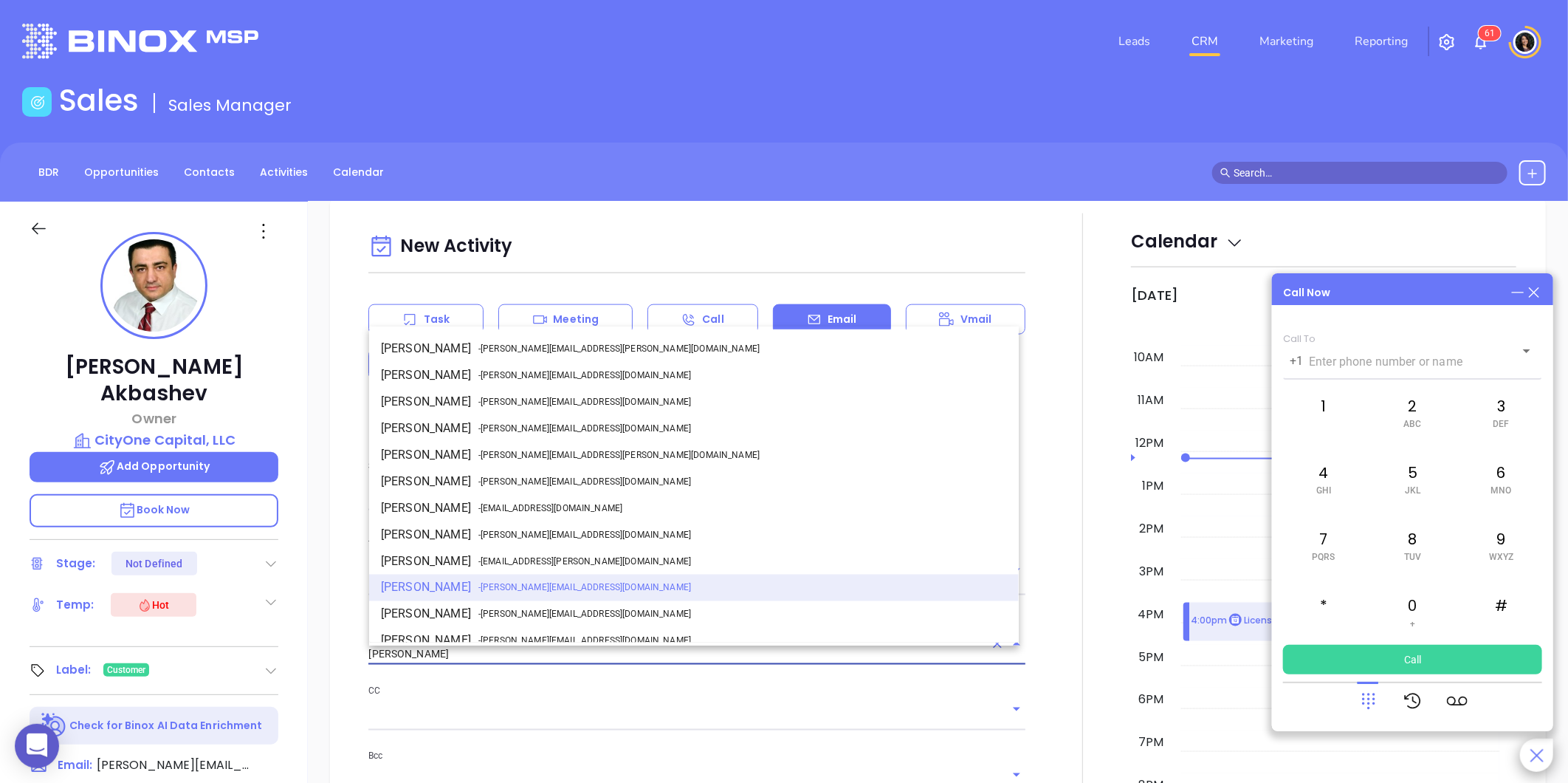
click at [505, 534] on span "- walter@motiva.net" at bounding box center [584, 535] width 213 height 13
type input "[PERSON_NAME]"
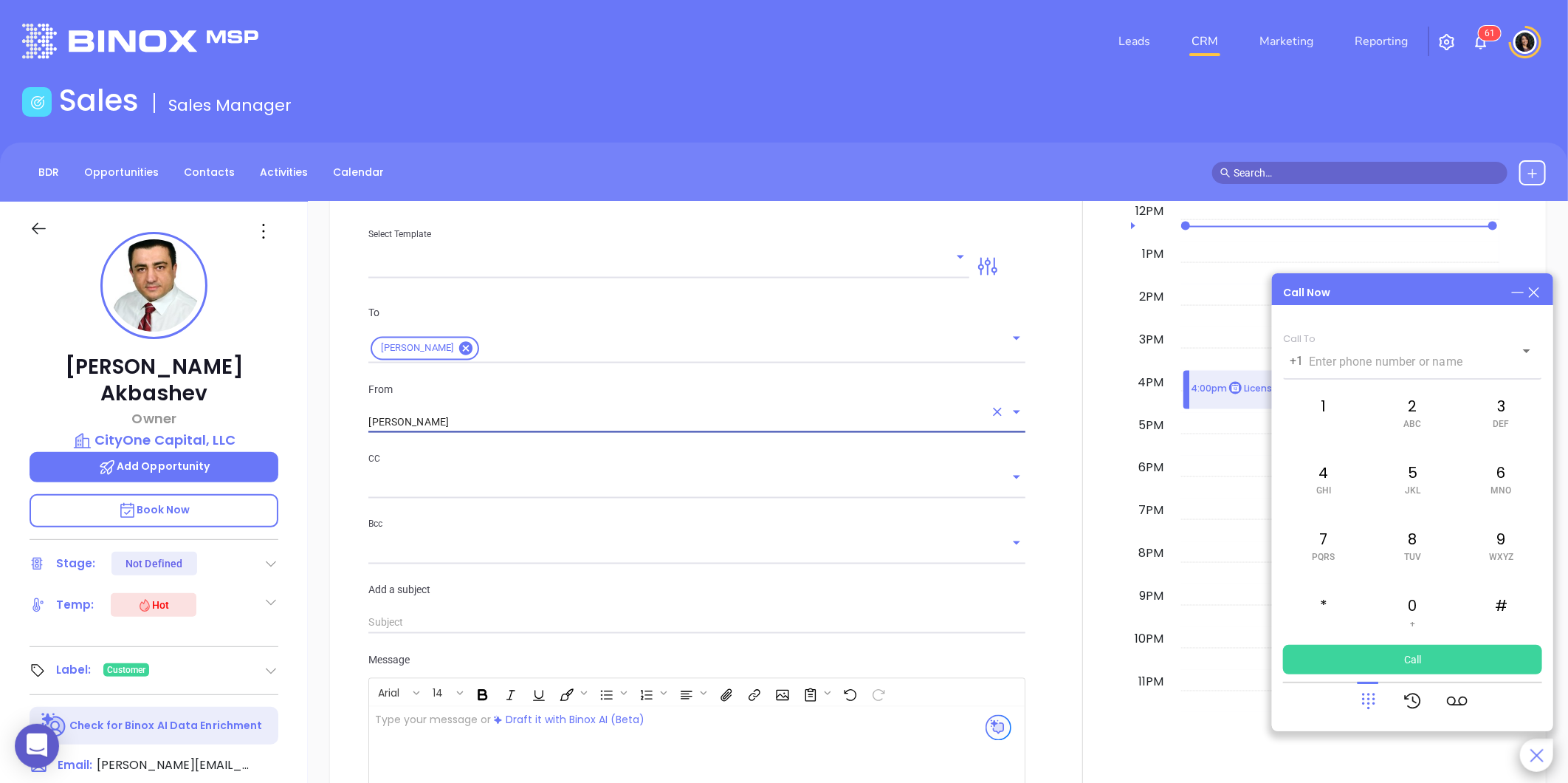
scroll to position [1517, 0]
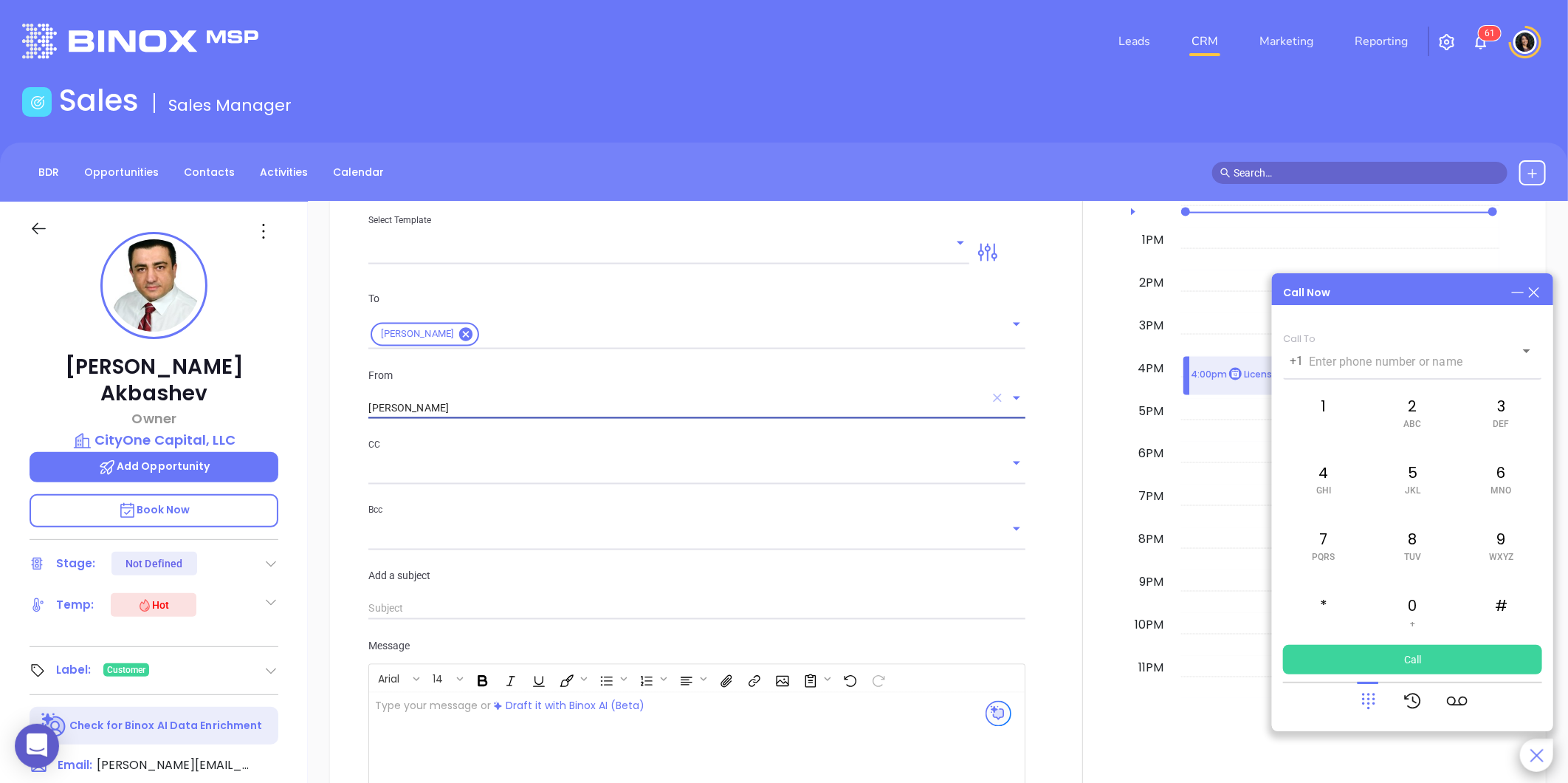
click at [993, 399] on icon "Clear" at bounding box center [997, 398] width 9 height 9
click at [1013, 400] on icon "Open" at bounding box center [1016, 398] width 7 height 4
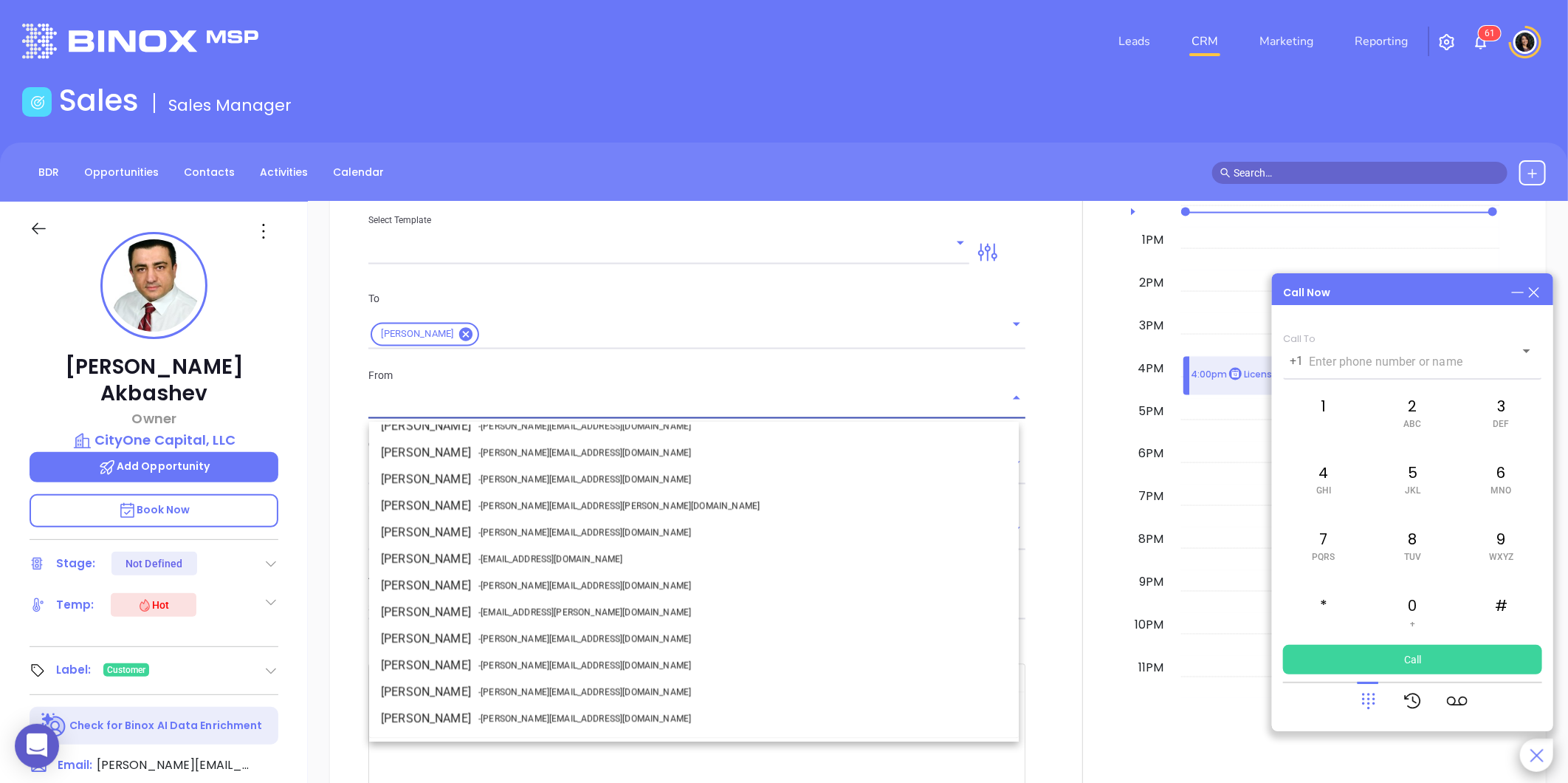
scroll to position [82, 0]
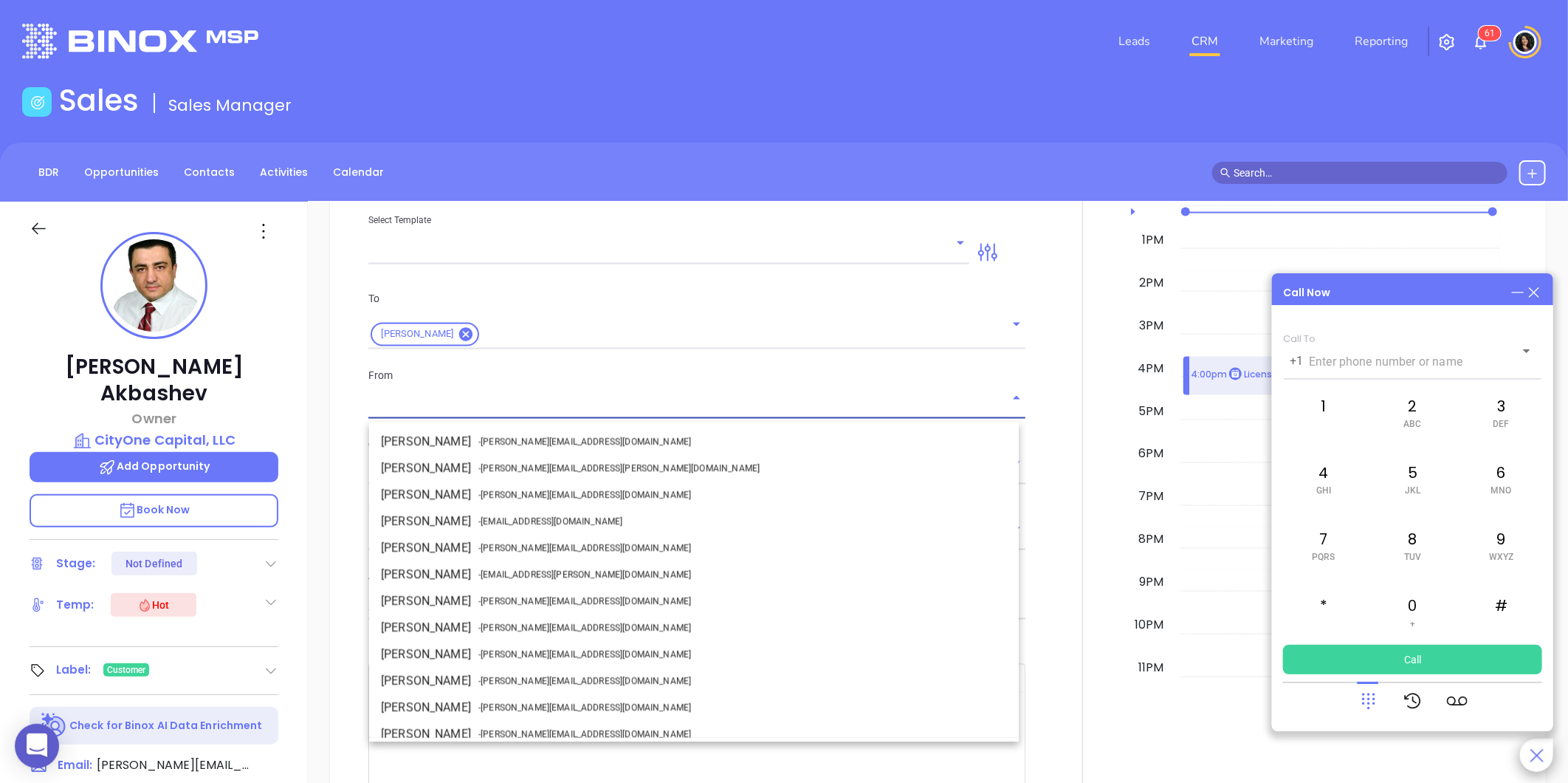
click at [500, 592] on li "Carla Humber - carla@motiva.net" at bounding box center [695, 601] width 650 height 27
type input "[PERSON_NAME]"
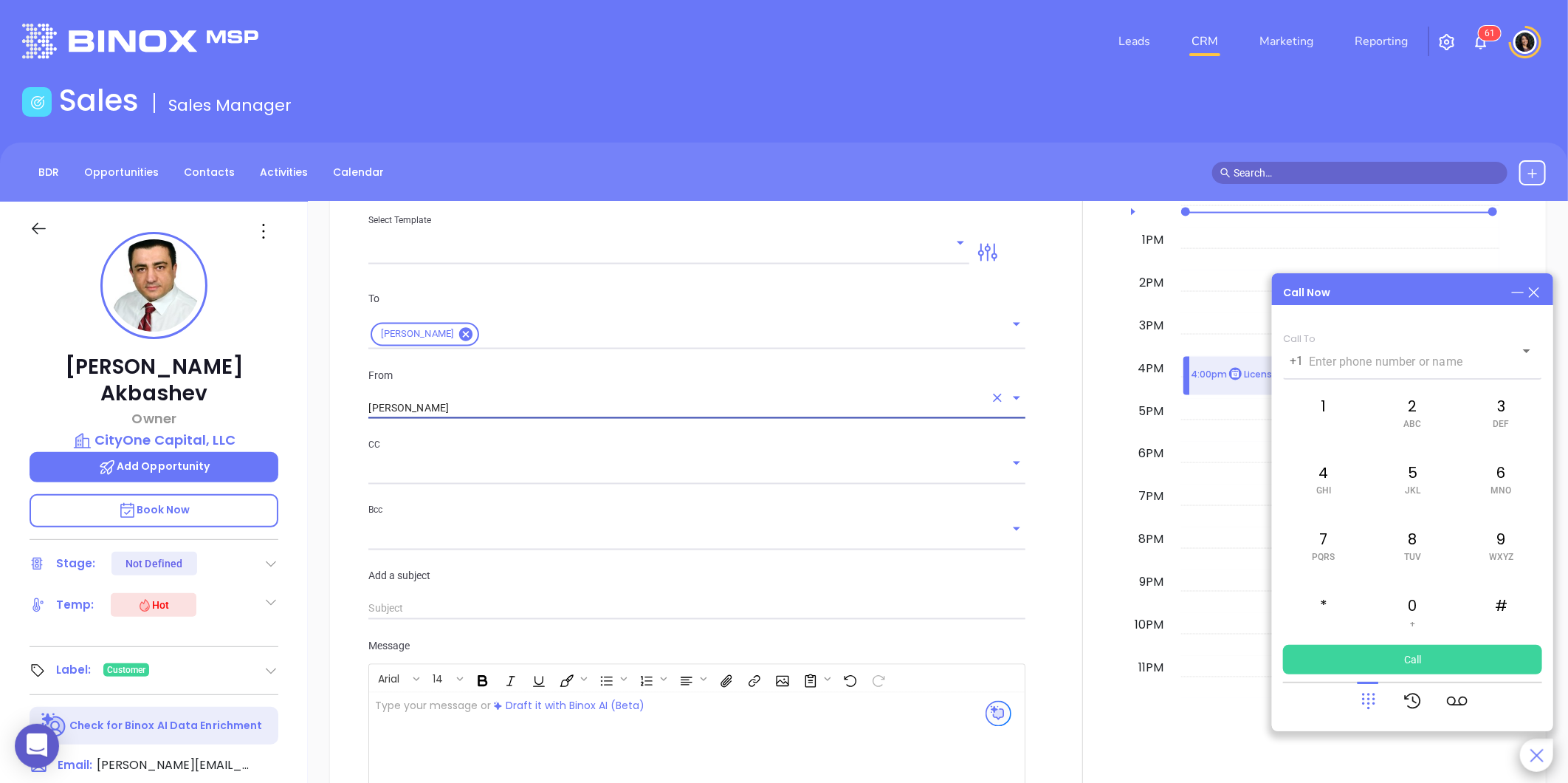
click at [415, 473] on input "text" at bounding box center [686, 473] width 635 height 21
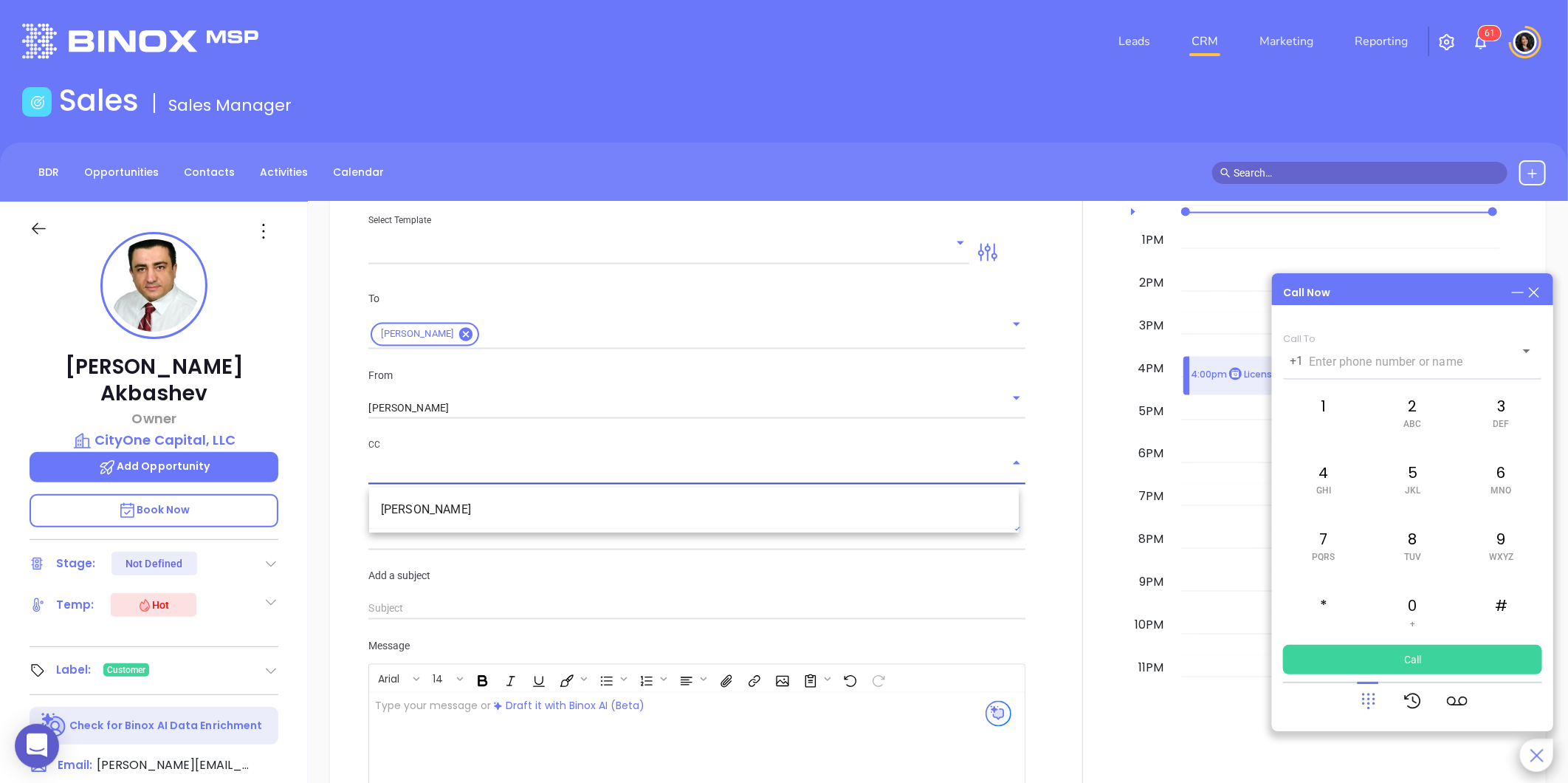
click at [423, 481] on input "text" at bounding box center [686, 473] width 635 height 21
click at [337, 526] on div "New Activity Task Meeting Call Email Vmail SMS Send Email Select Template To Mi…" at bounding box center [938, 459] width 1216 height 1014
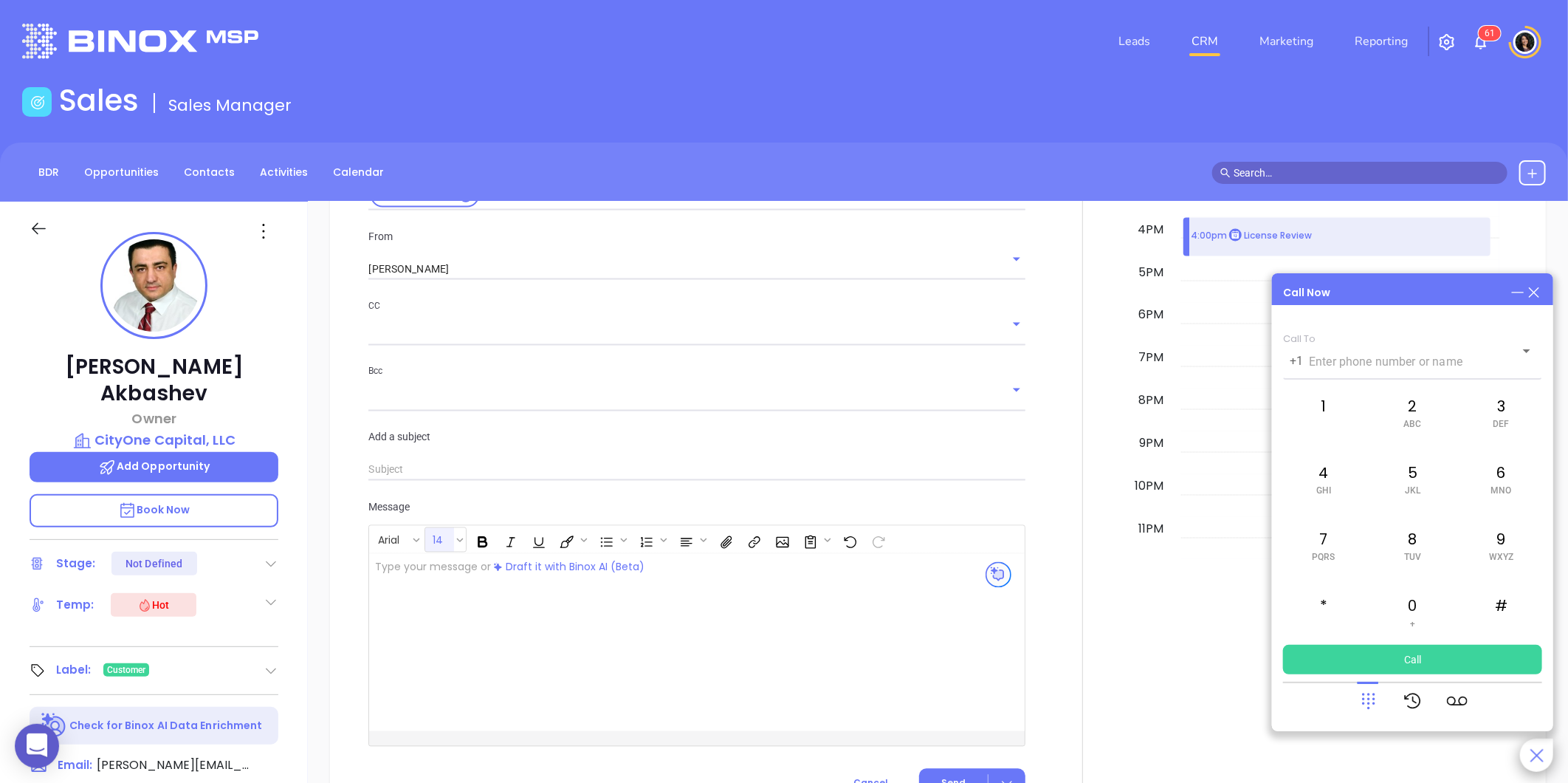
scroll to position [1681, 0]
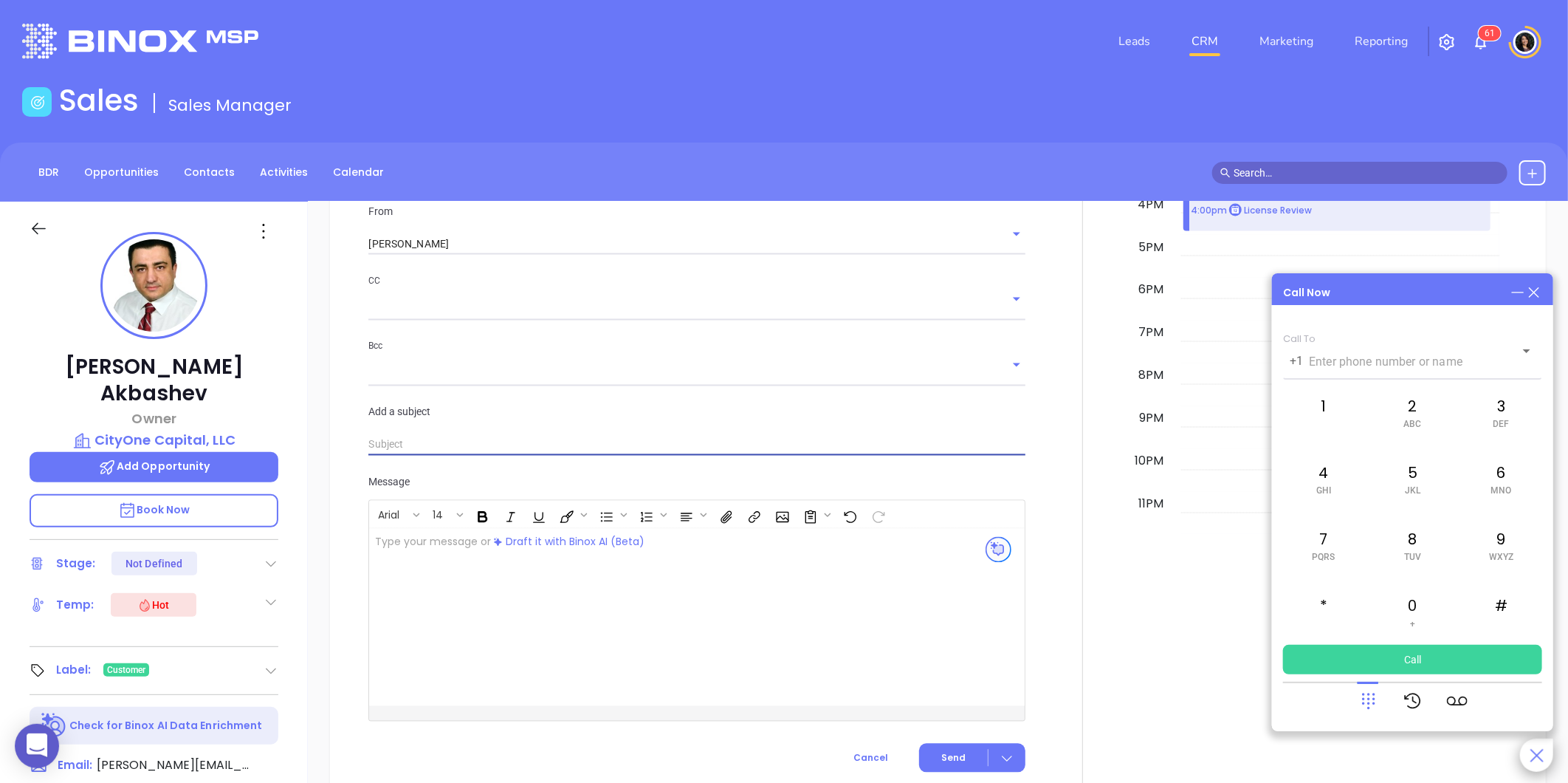
click at [425, 449] on input "text" at bounding box center [697, 445] width 657 height 22
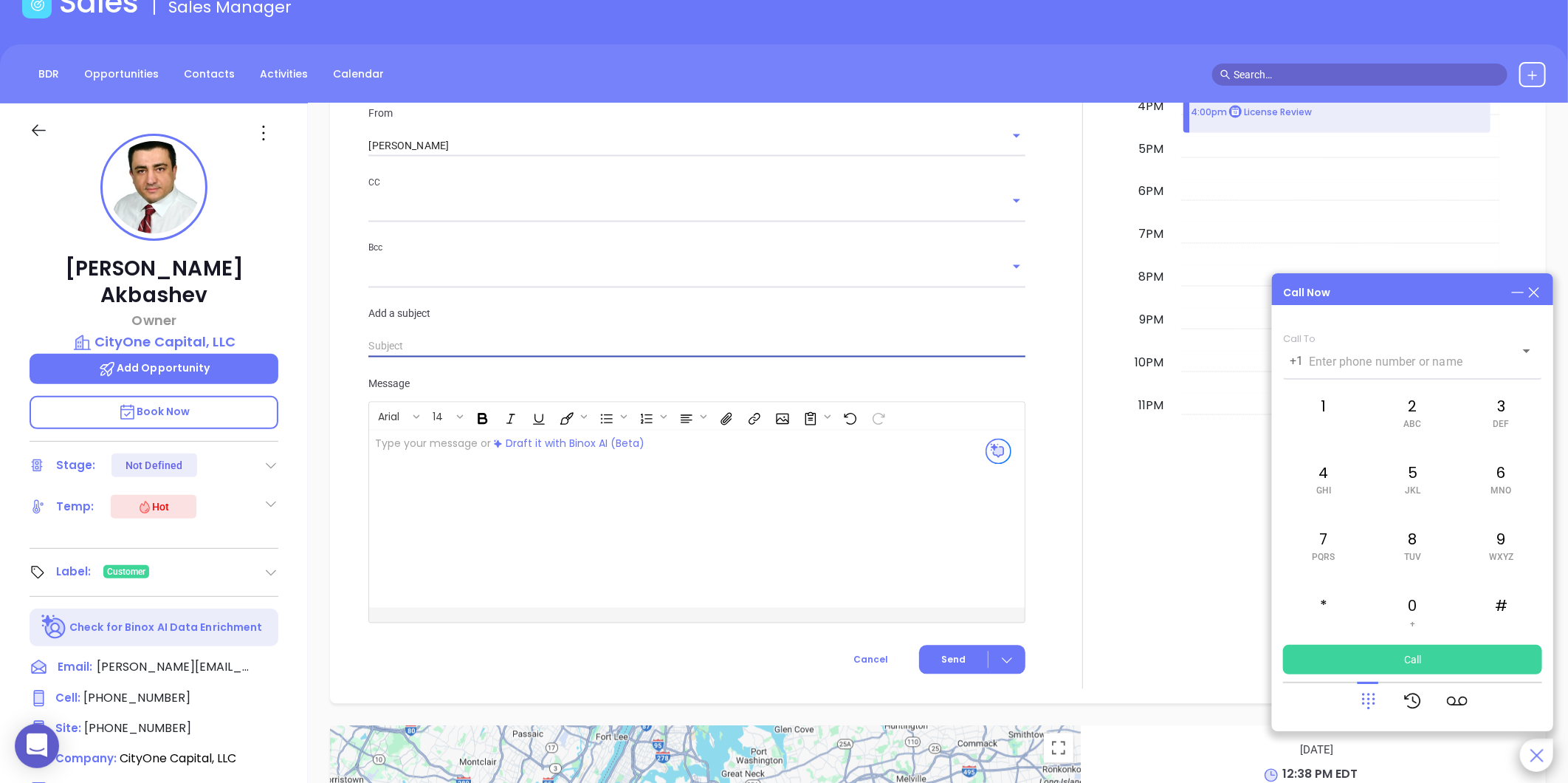
scroll to position [0, 0]
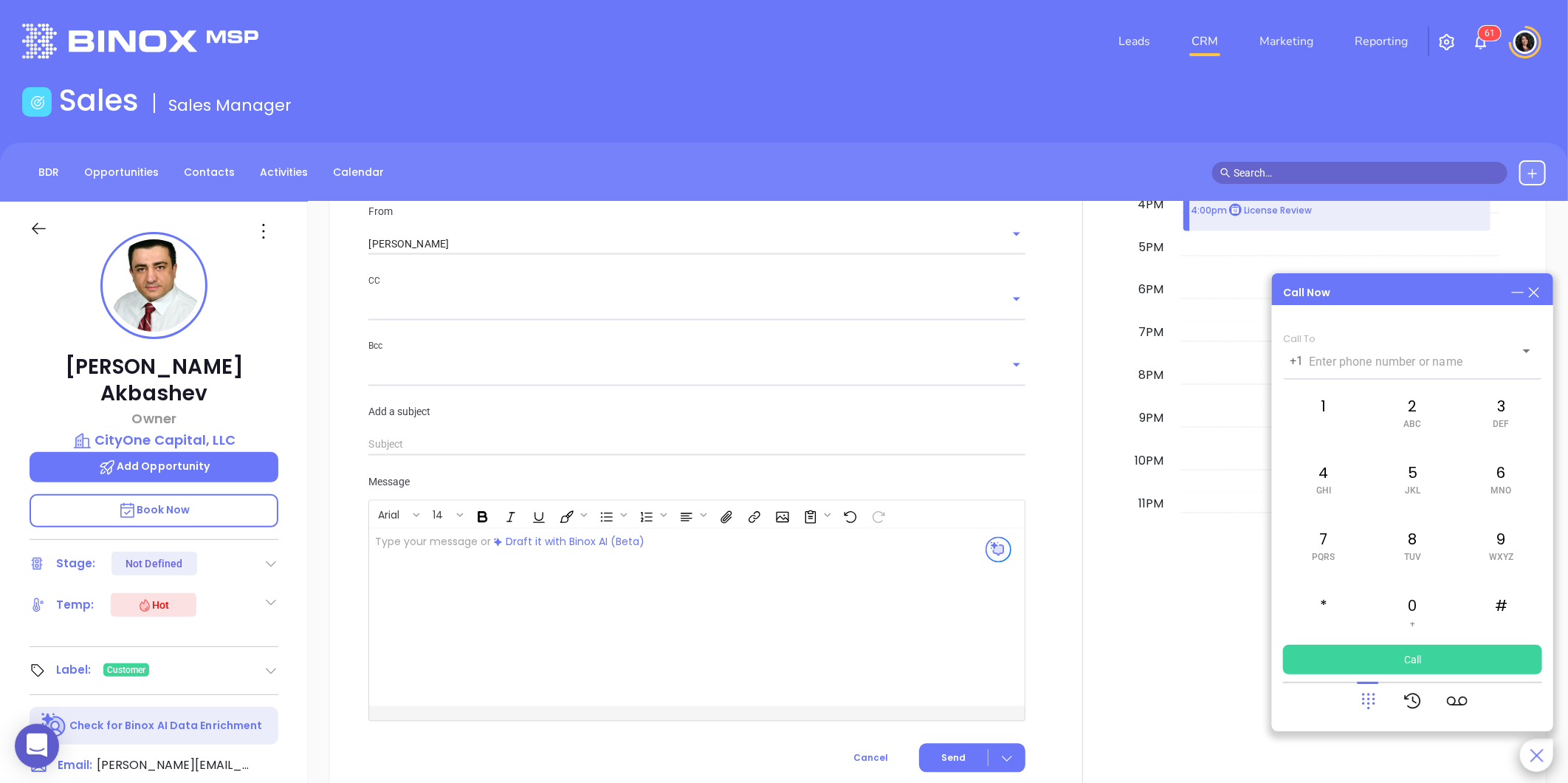
click at [1516, 294] on icon at bounding box center [1518, 292] width 16 height 16
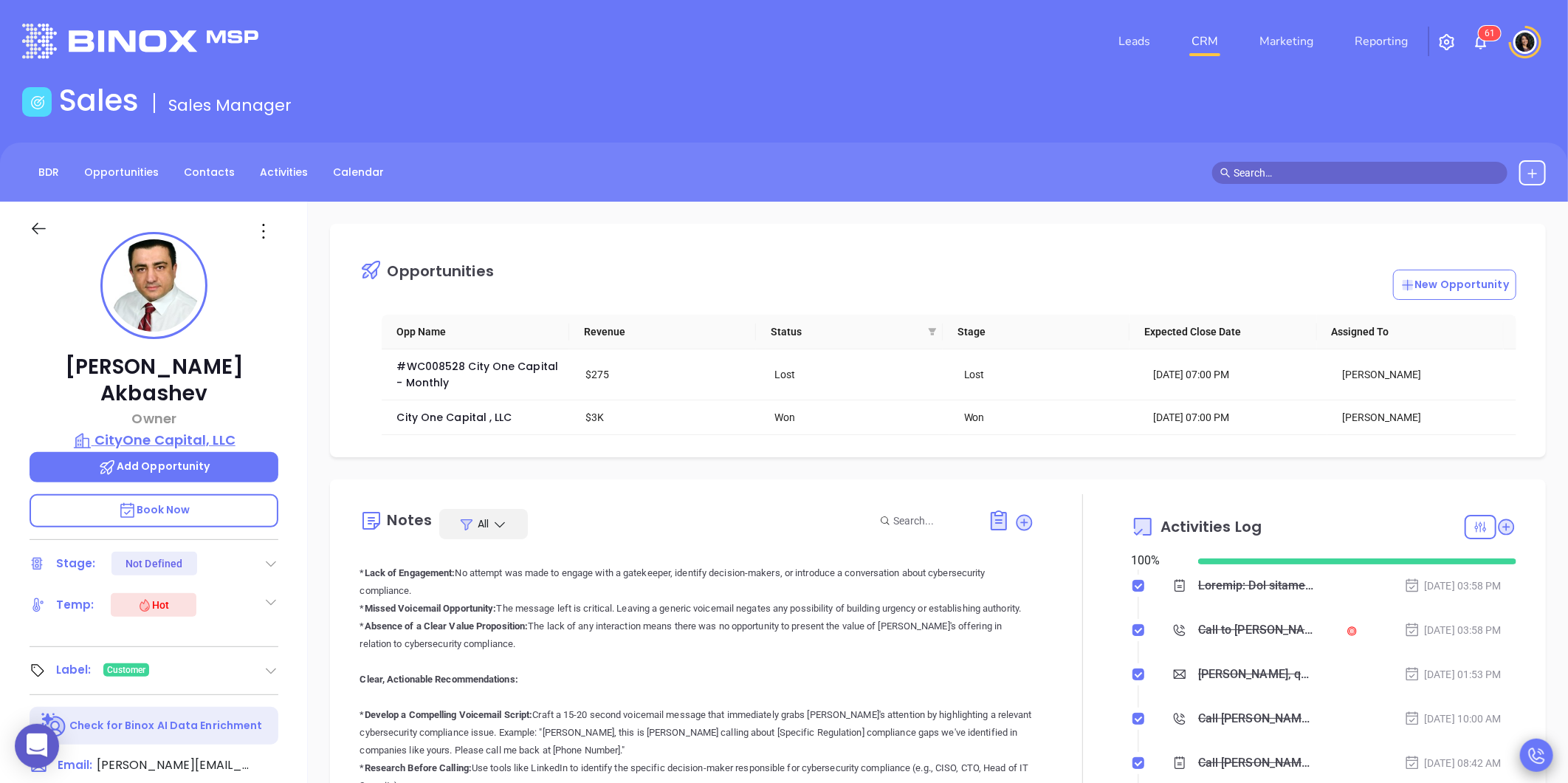
click at [166, 430] on p "CityOne Capital, LLC" at bounding box center [154, 440] width 248 height 20
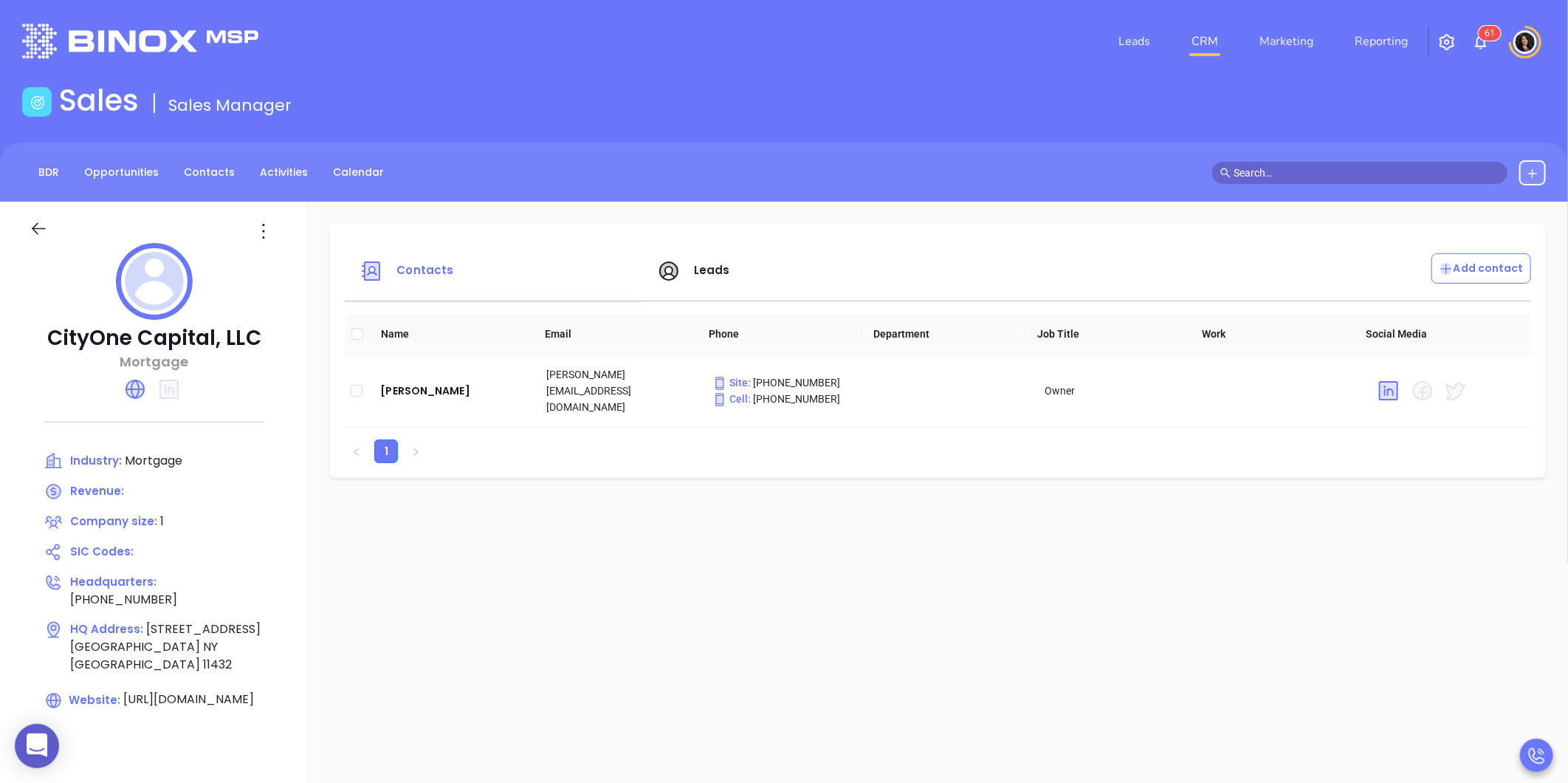
click at [38, 220] on icon at bounding box center [39, 229] width 19 height 19
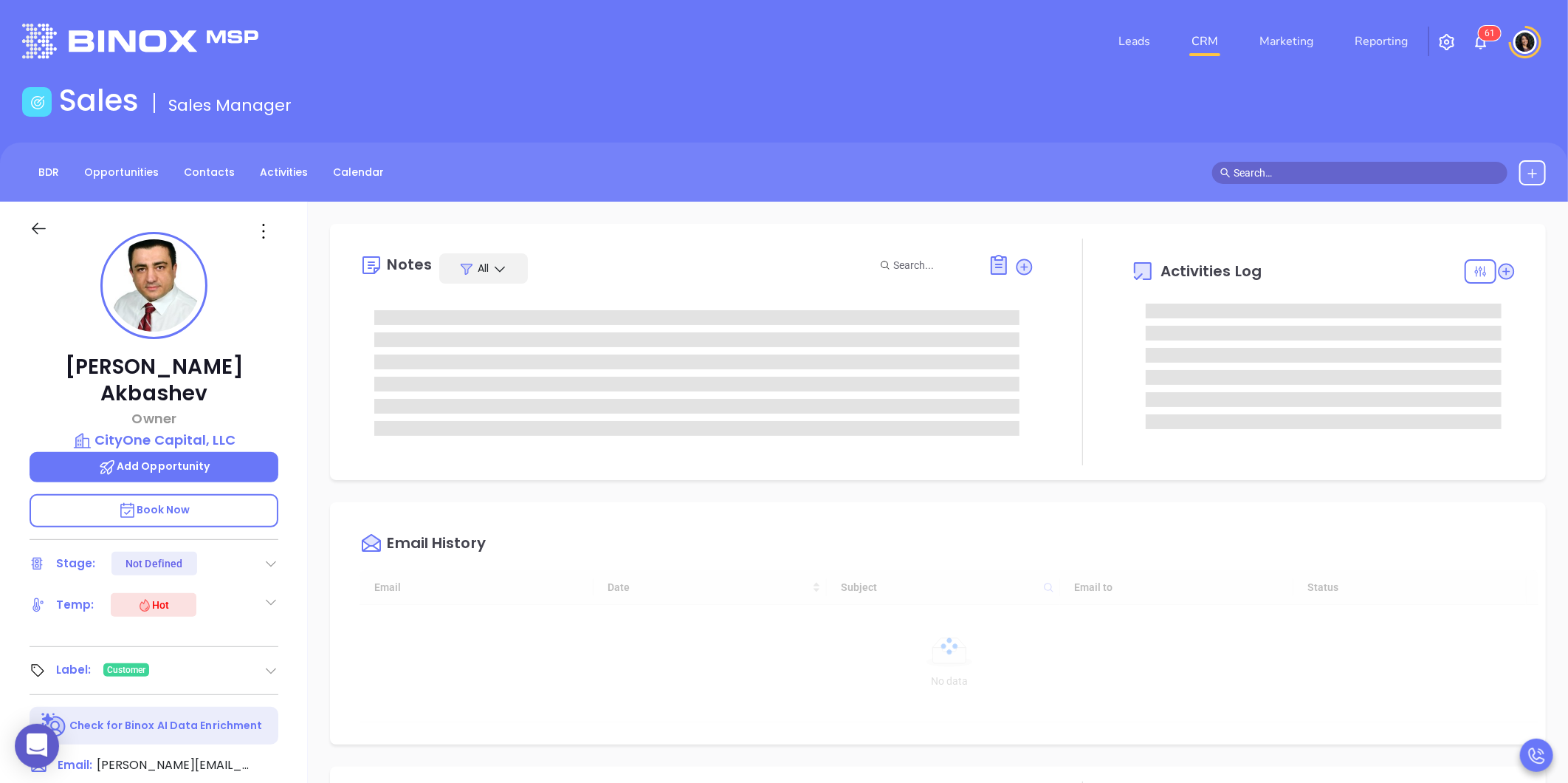
scroll to position [246, 0]
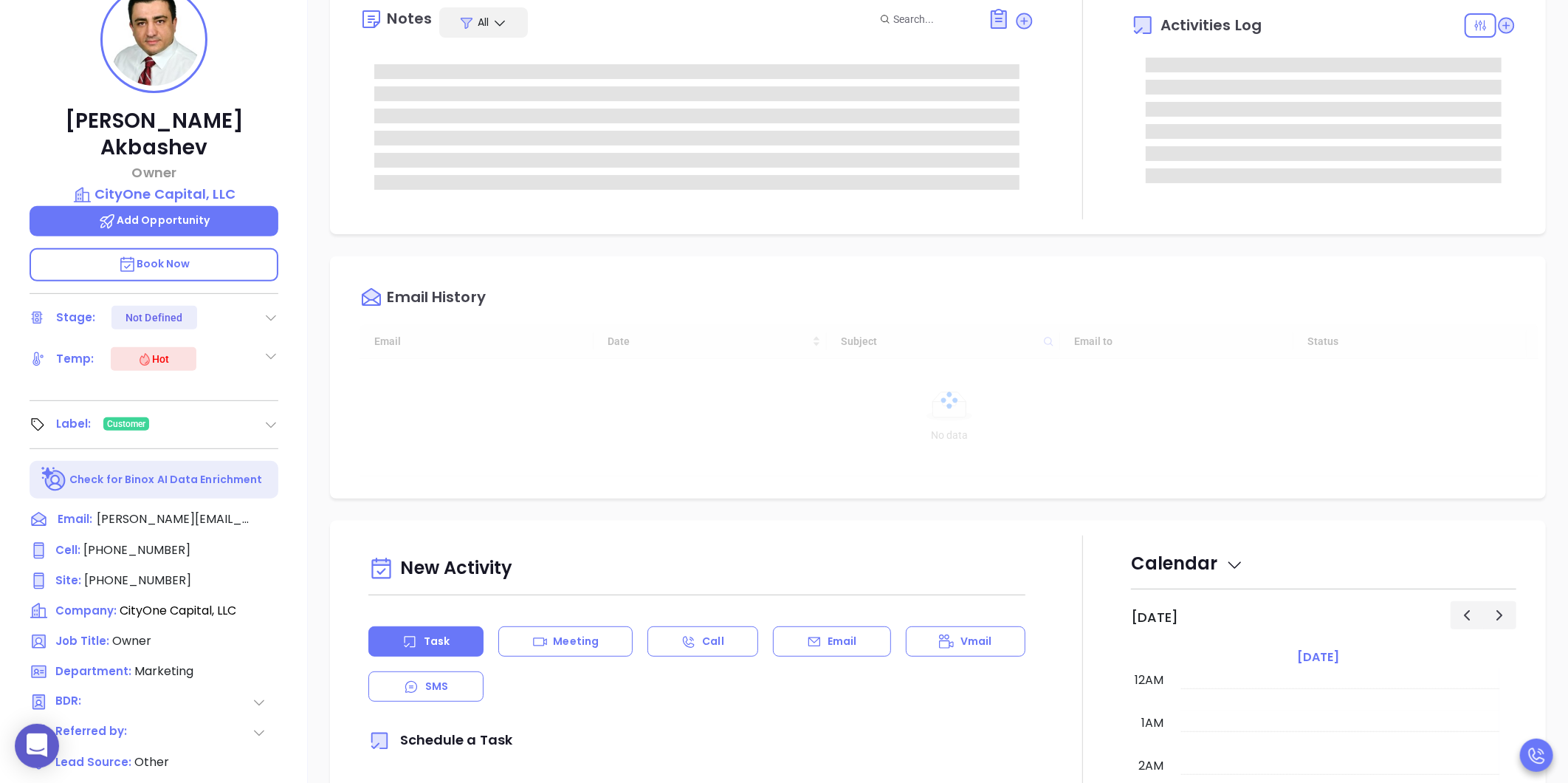
type input "08/23/2025"
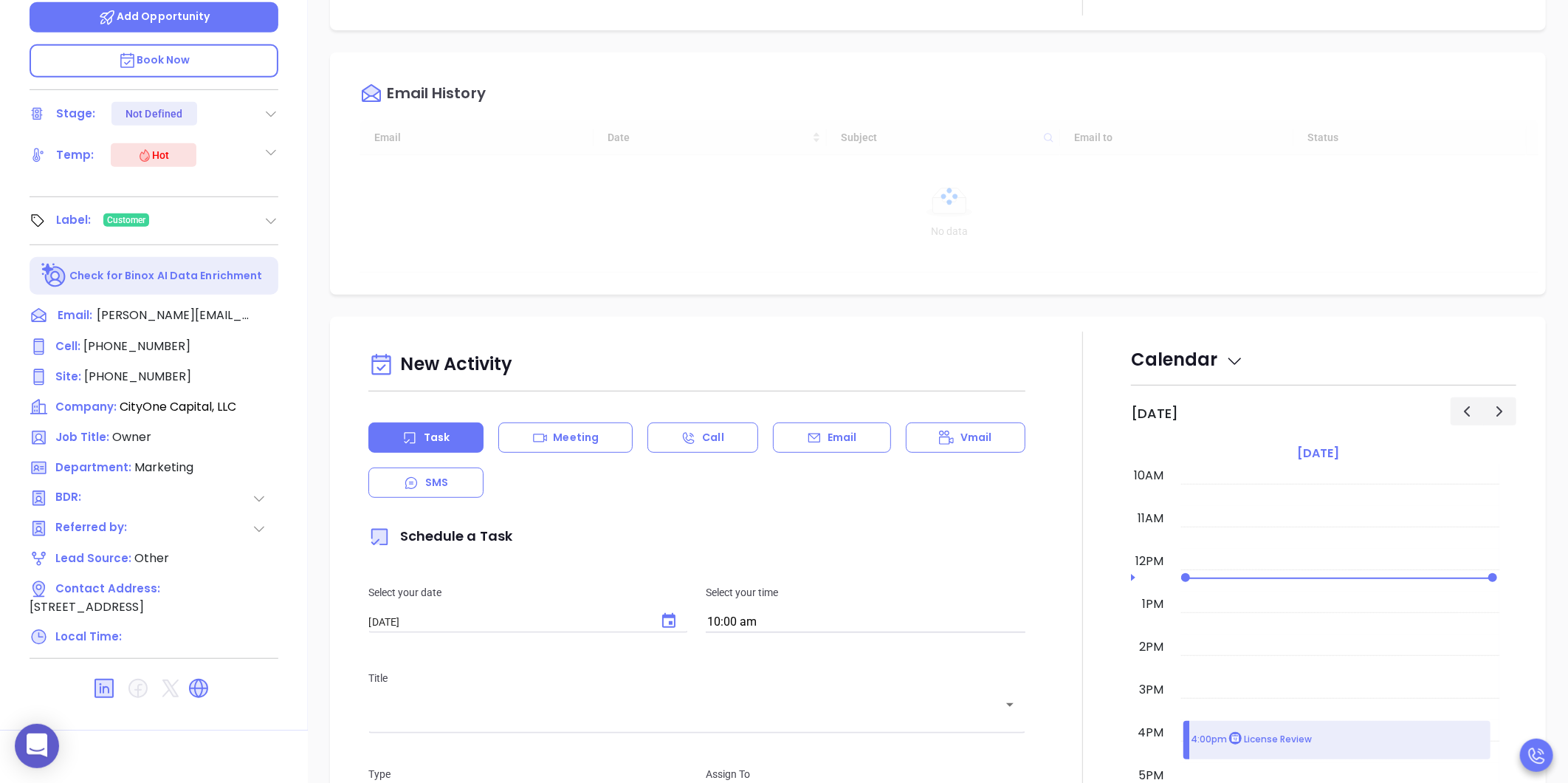
type input "[PERSON_NAME]"
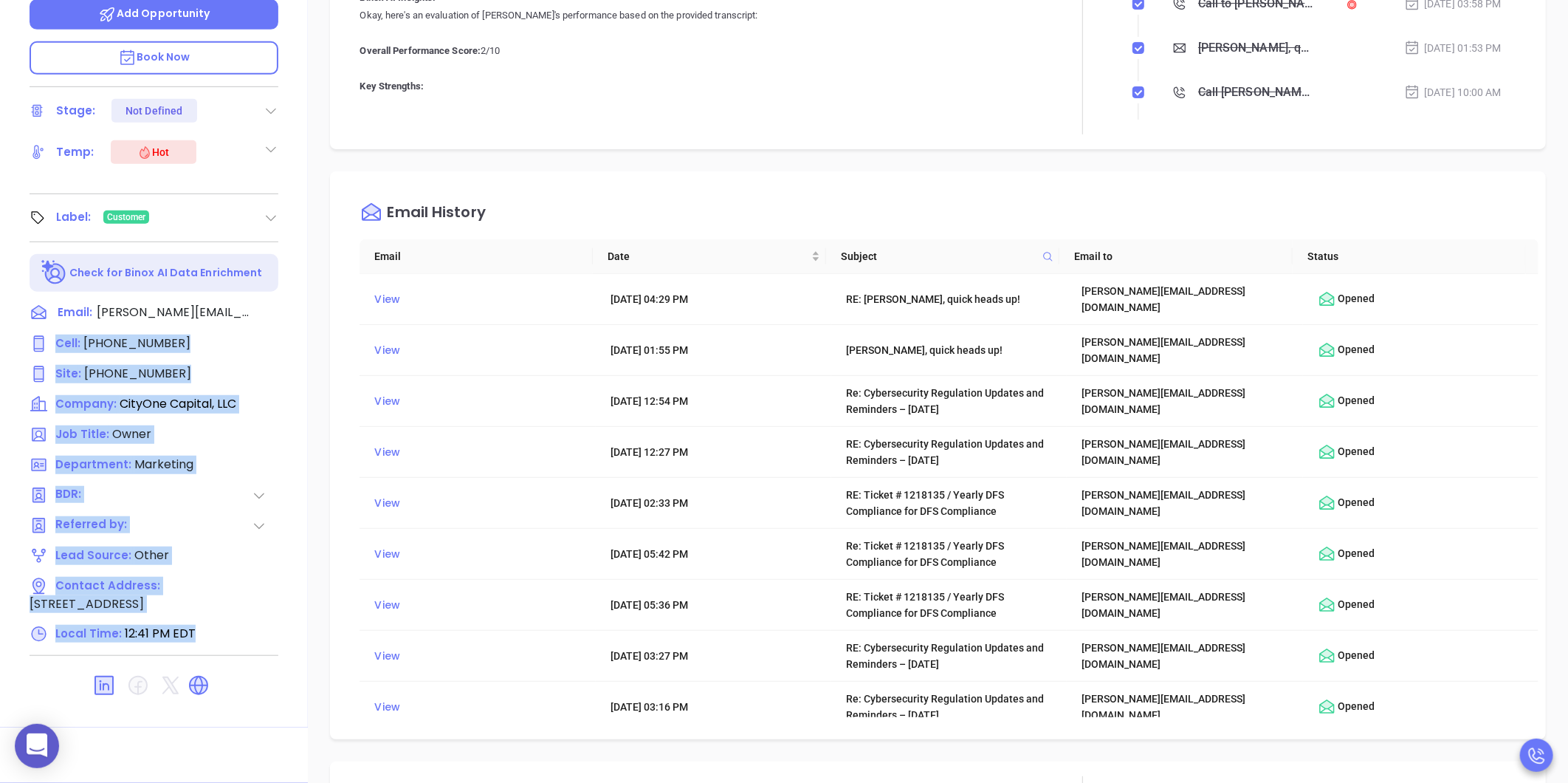
drag, startPoint x: 198, startPoint y: 610, endPoint x: 185, endPoint y: 619, distance: 15.8
click at [185, 619] on div "Mike Akbashev Owner CityOne Capital, LLC Add Opportunity Book Now Stage: Not De…" at bounding box center [154, 238] width 308 height 978
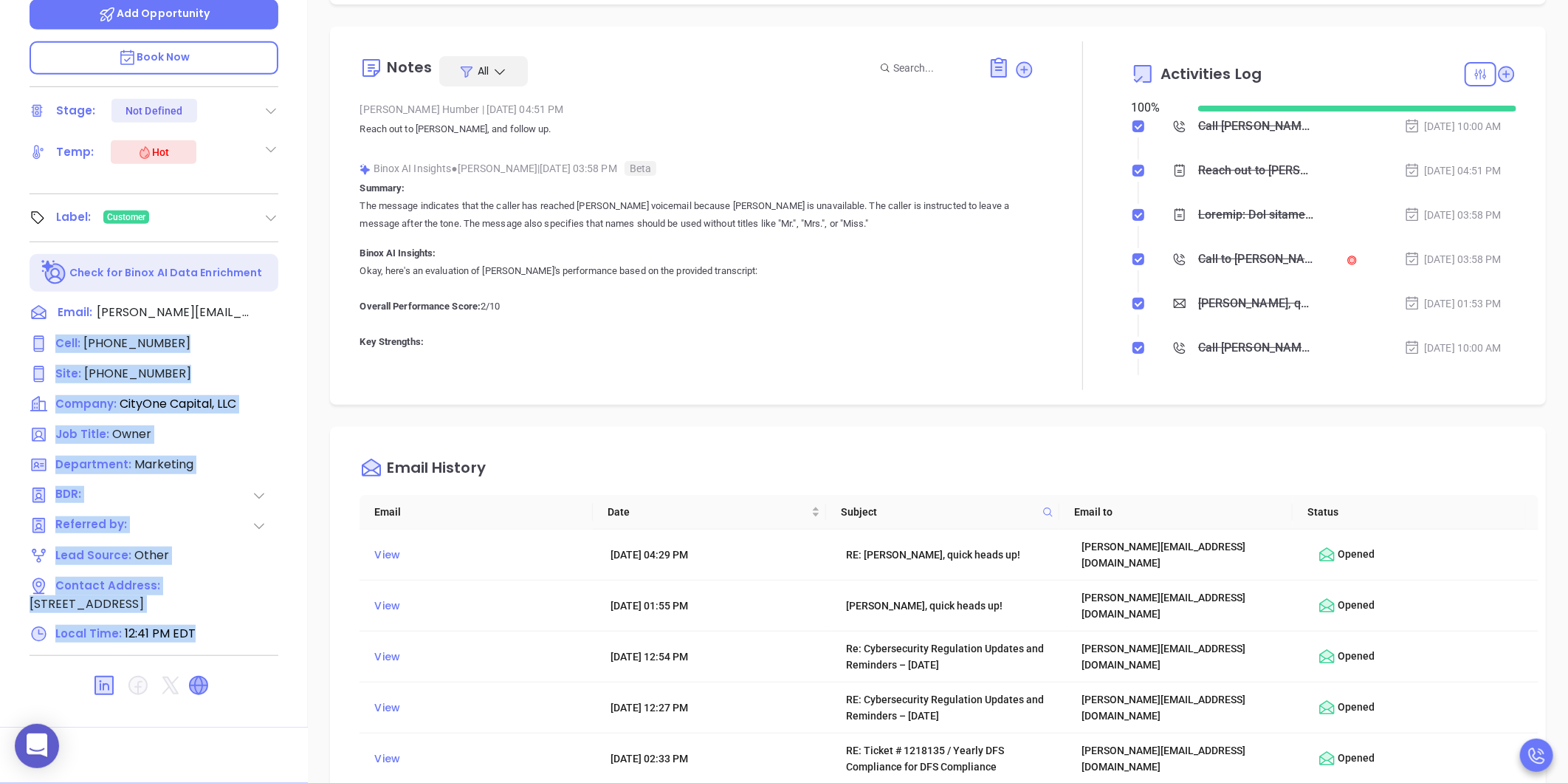
click at [196, 677] on icon at bounding box center [198, 685] width 18 height 18
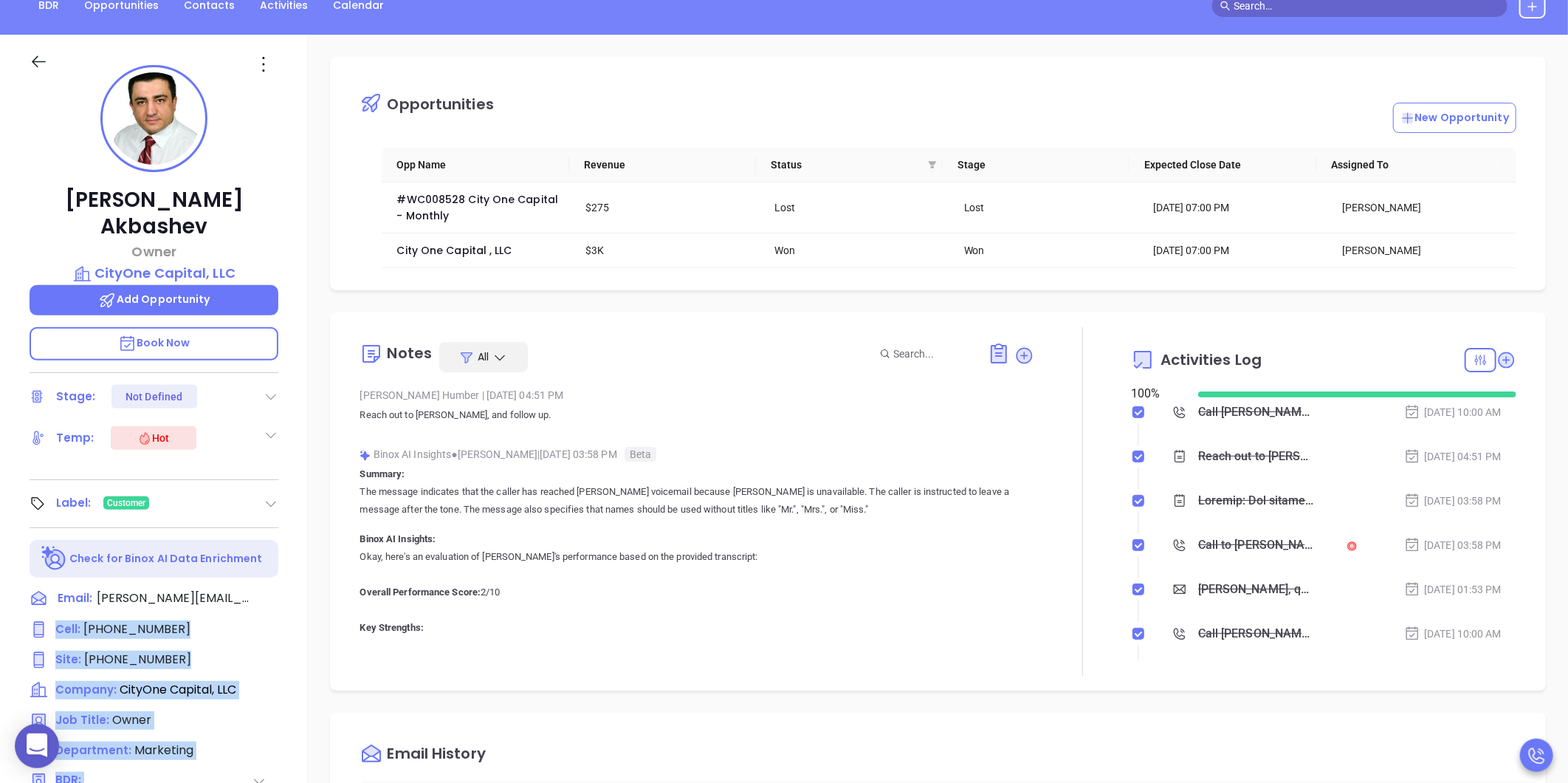
scroll to position [0, 0]
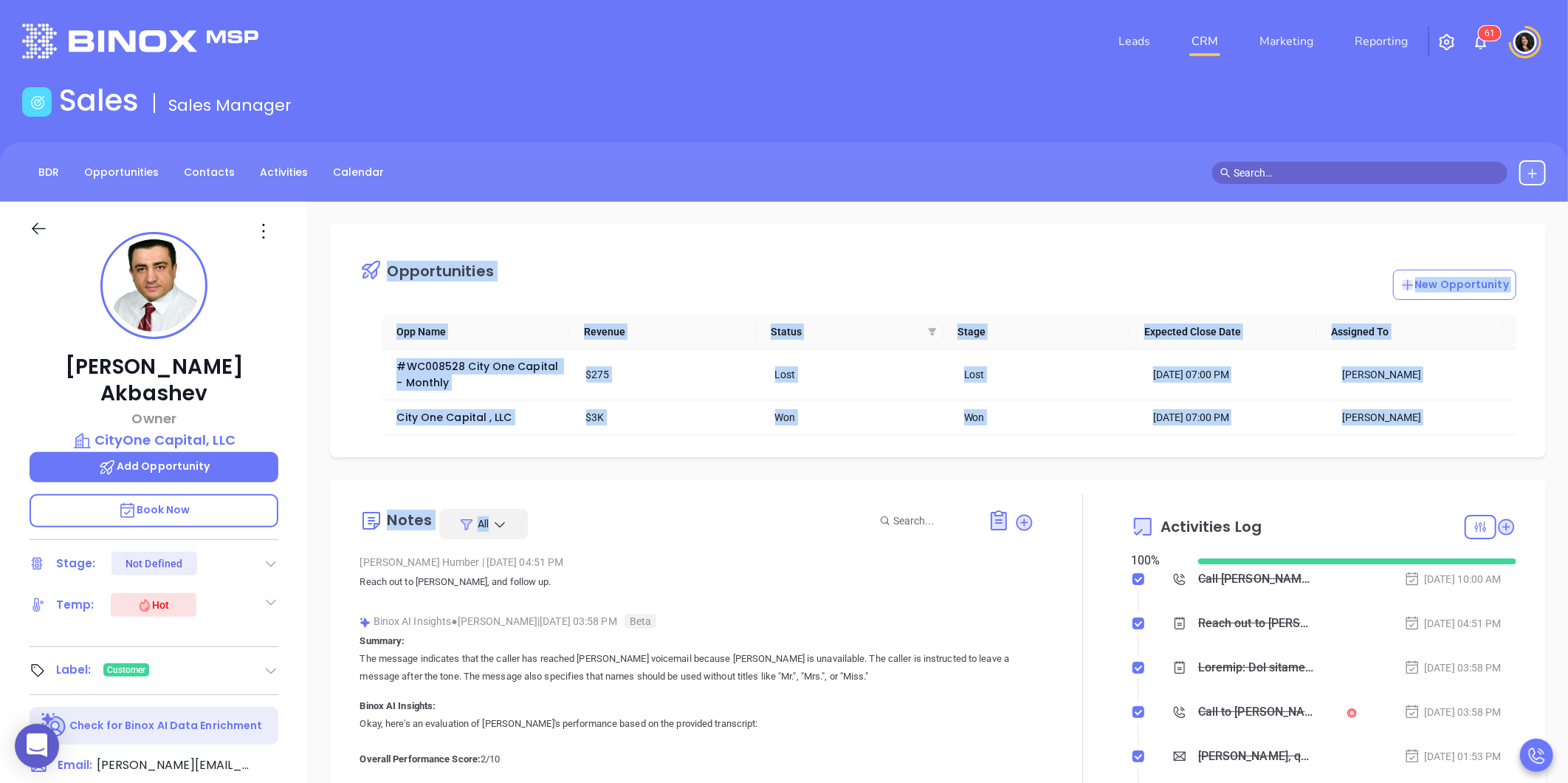
drag, startPoint x: 366, startPoint y: 270, endPoint x: 880, endPoint y: 460, distance: 548.0
click at [880, 460] on div "Opportunities New Opportunity Opp Name Revenue Status Stage Expected Close Date…" at bounding box center [938, 718] width 1260 height 1034
drag, startPoint x: 880, startPoint y: 460, endPoint x: 743, endPoint y: 475, distance: 137.8
click at [743, 475] on div "Opportunities New Opportunity Opp Name Revenue Status Stage Expected Close Date…" at bounding box center [938, 718] width 1260 height 1034
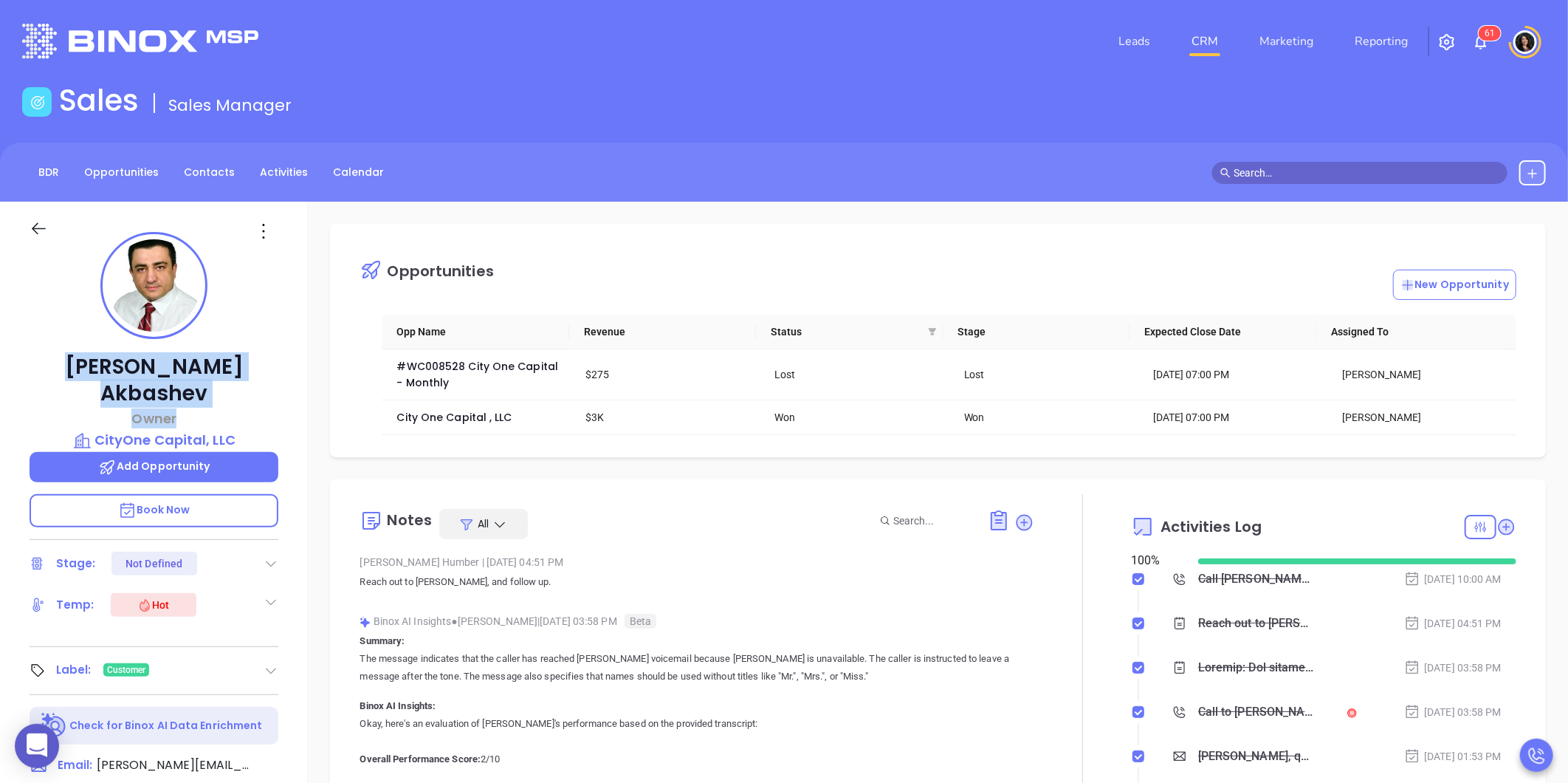
drag, startPoint x: 82, startPoint y: 359, endPoint x: 294, endPoint y: 382, distance: 213.2
click at [294, 382] on div "Mike Akbashev Owner CityOne Capital, LLC Add Opportunity Book Now Stage: Not De…" at bounding box center [154, 691] width 308 height 978
drag, startPoint x: 294, startPoint y: 382, endPoint x: 334, endPoint y: 397, distance: 42.7
click at [334, 397] on div "Opportunities New Opportunity Opp Name Revenue Status Stage Expected Close Date…" at bounding box center [938, 340] width 1216 height 234
drag, startPoint x: 1017, startPoint y: 379, endPoint x: 743, endPoint y: 388, distance: 274.1
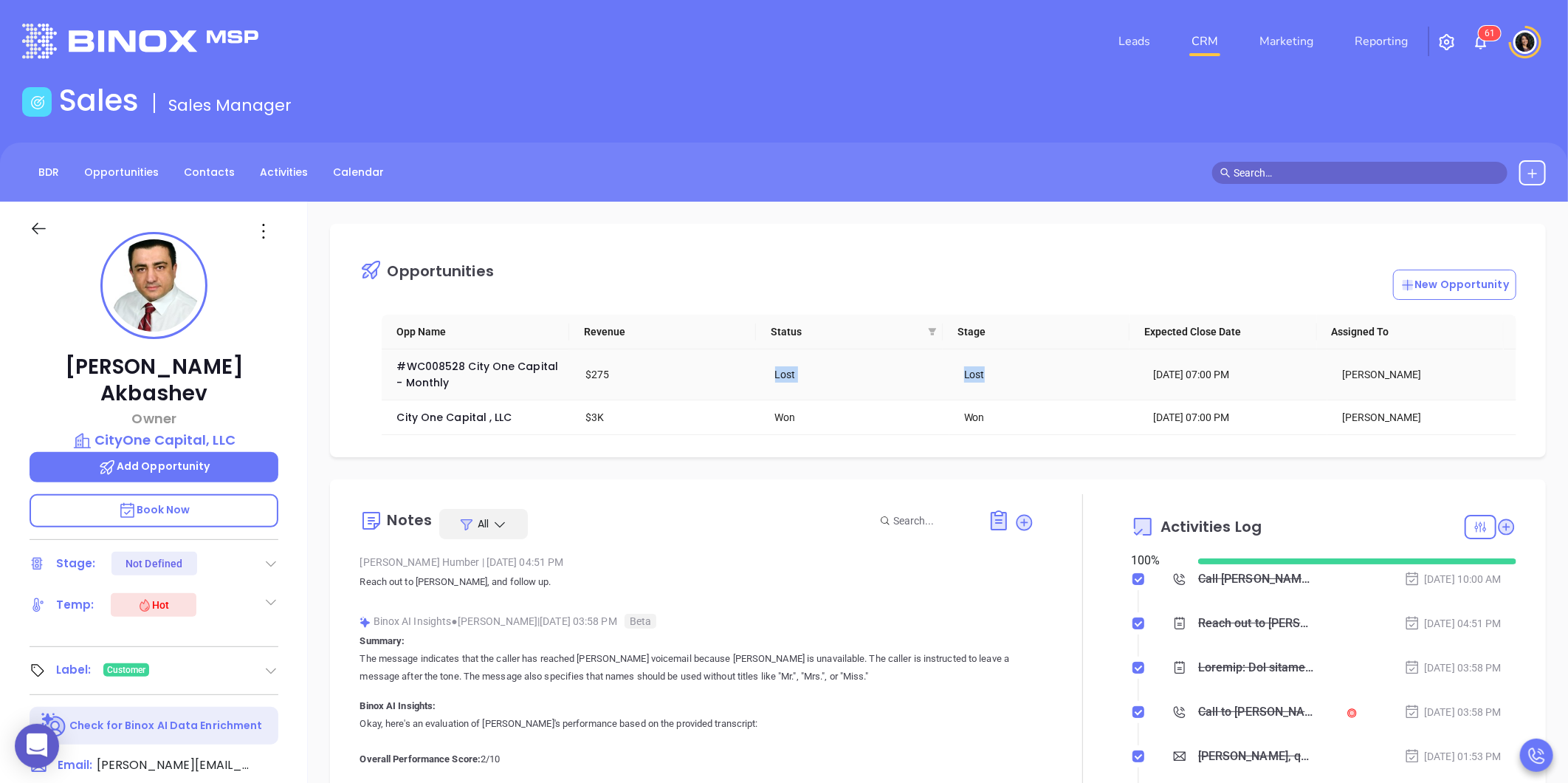
click at [743, 388] on tr "#WC008528 City One Capital - Monthly $275 Lost Lost Jan 23, 2024 | 07:00 PM Wal…" at bounding box center [949, 374] width 1135 height 51
drag, startPoint x: 743, startPoint y: 388, endPoint x: 844, endPoint y: 477, distance: 134.6
click at [844, 477] on div "Opportunities New Opportunity Opp Name Revenue Status Stage Expected Close Date…" at bounding box center [938, 718] width 1260 height 1034
drag, startPoint x: 1405, startPoint y: 433, endPoint x: 363, endPoint y: 367, distance: 1044.1
click at [363, 367] on div "Opp Name Revenue Status Stage Expected Close Date Assigned To #WC008528 City On…" at bounding box center [948, 375] width 1179 height 120
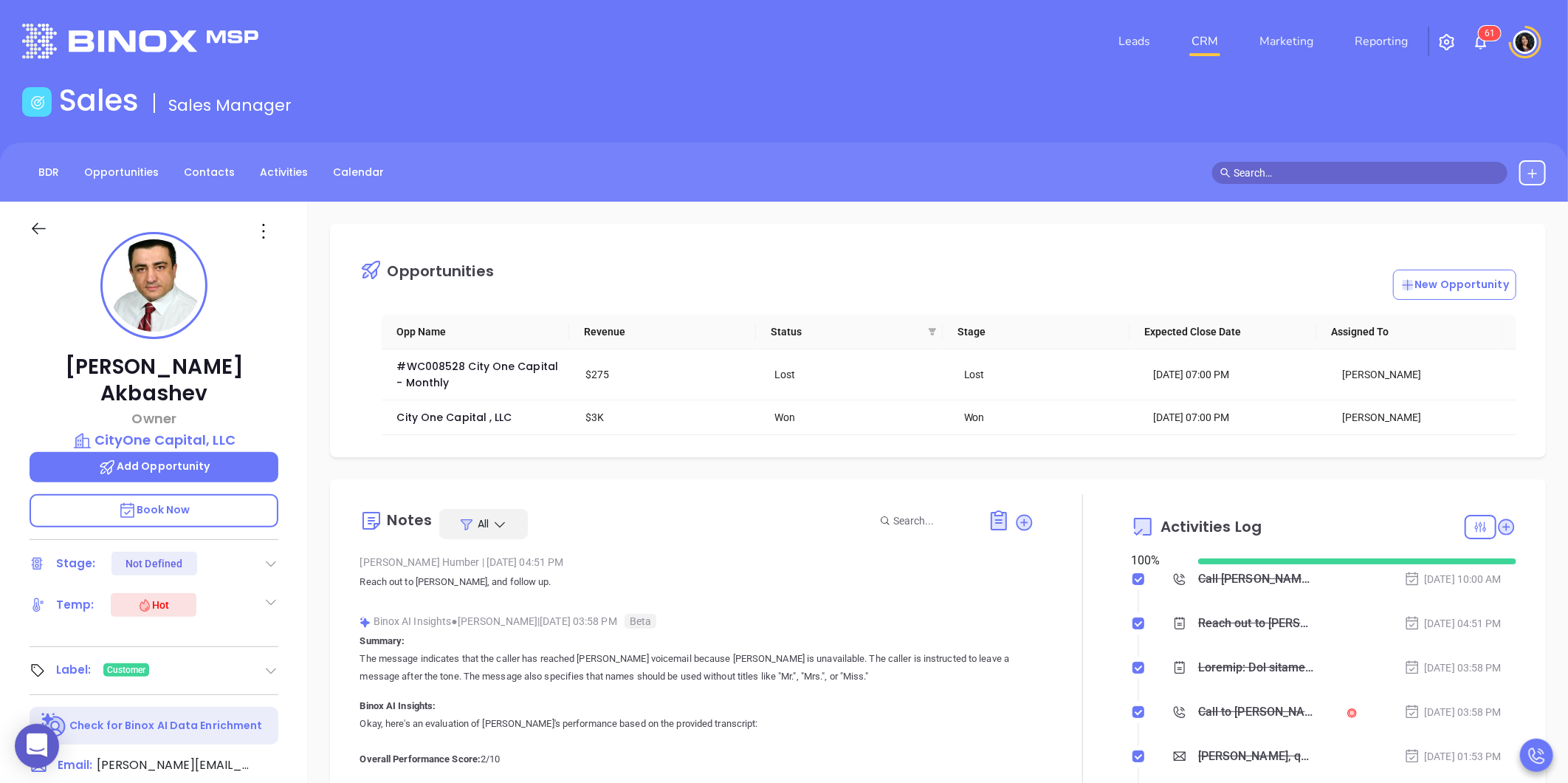
drag, startPoint x: 363, startPoint y: 367, endPoint x: 311, endPoint y: 370, distance: 52.1
click at [311, 370] on div "Opportunities New Opportunity Opp Name Revenue Status Stage Expected Close Date…" at bounding box center [938, 718] width 1260 height 1034
click at [680, 120] on div "Sales Sales Manager" at bounding box center [784, 103] width 1541 height 41
